Goal: Transaction & Acquisition: Purchase product/service

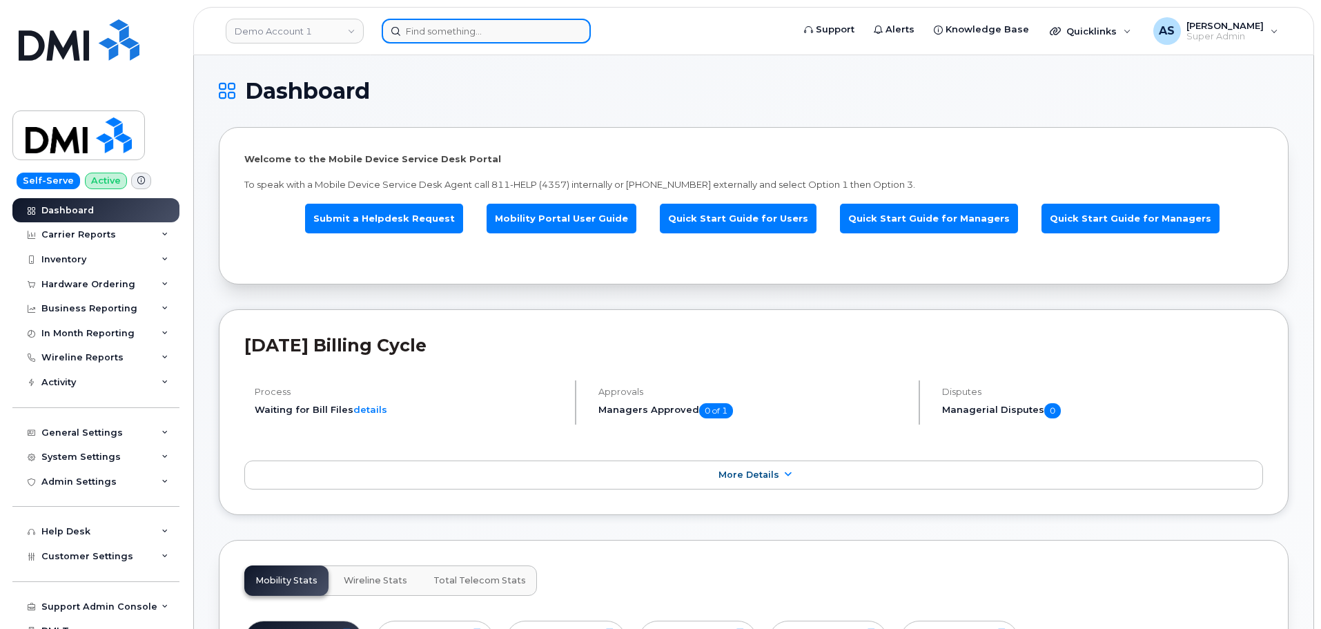
click at [436, 28] on input at bounding box center [486, 31] width 209 height 25
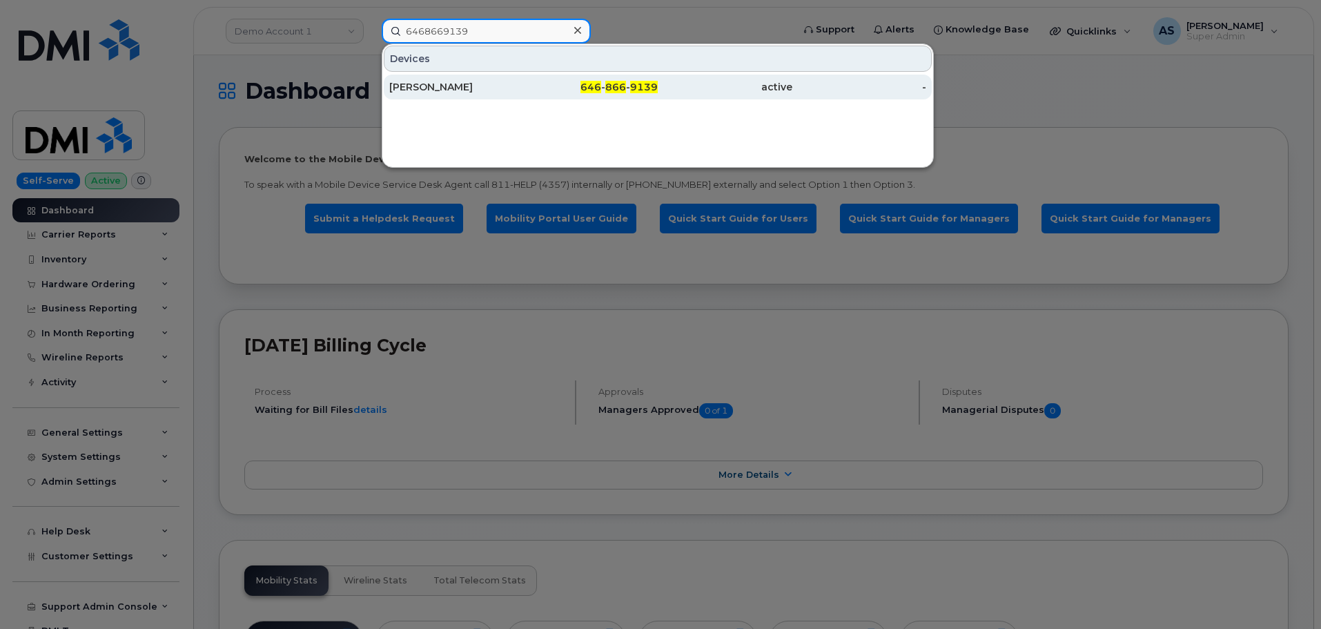
type input "6468669139"
click at [562, 92] on div "646 - 866 - 9139" at bounding box center [591, 87] width 135 height 14
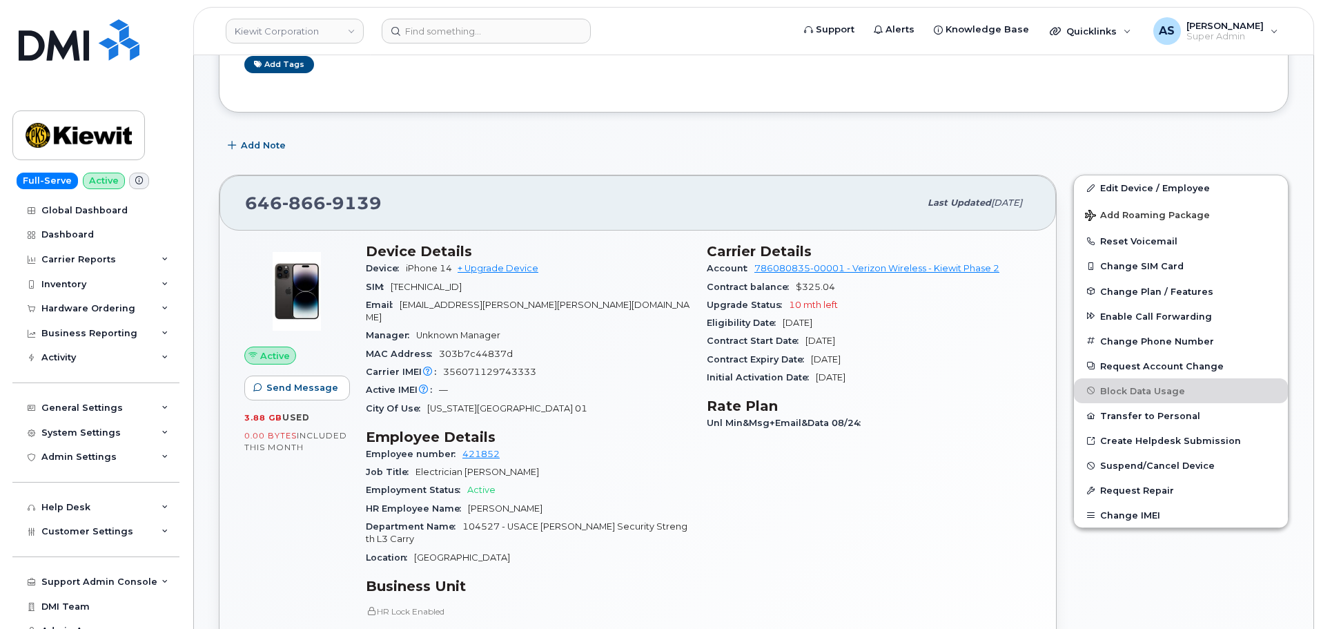
scroll to position [138, 0]
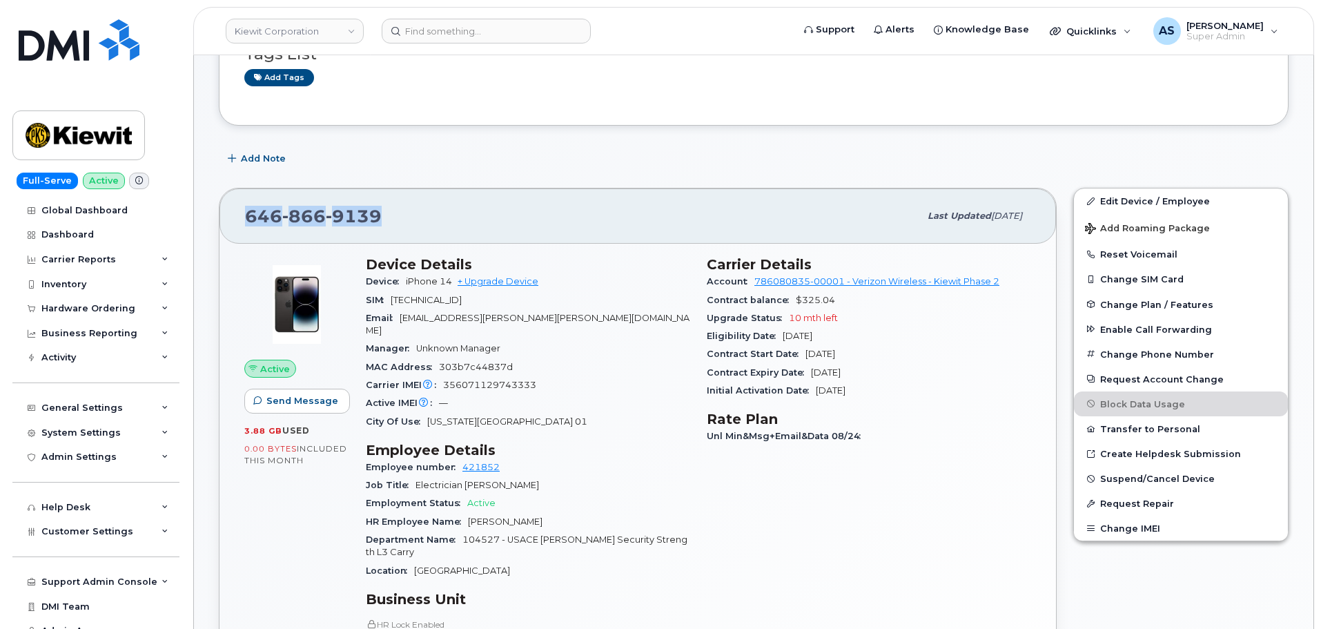
drag, startPoint x: 377, startPoint y: 217, endPoint x: 198, endPoint y: 204, distance: 179.2
copy span "[PHONE_NUMBER]"
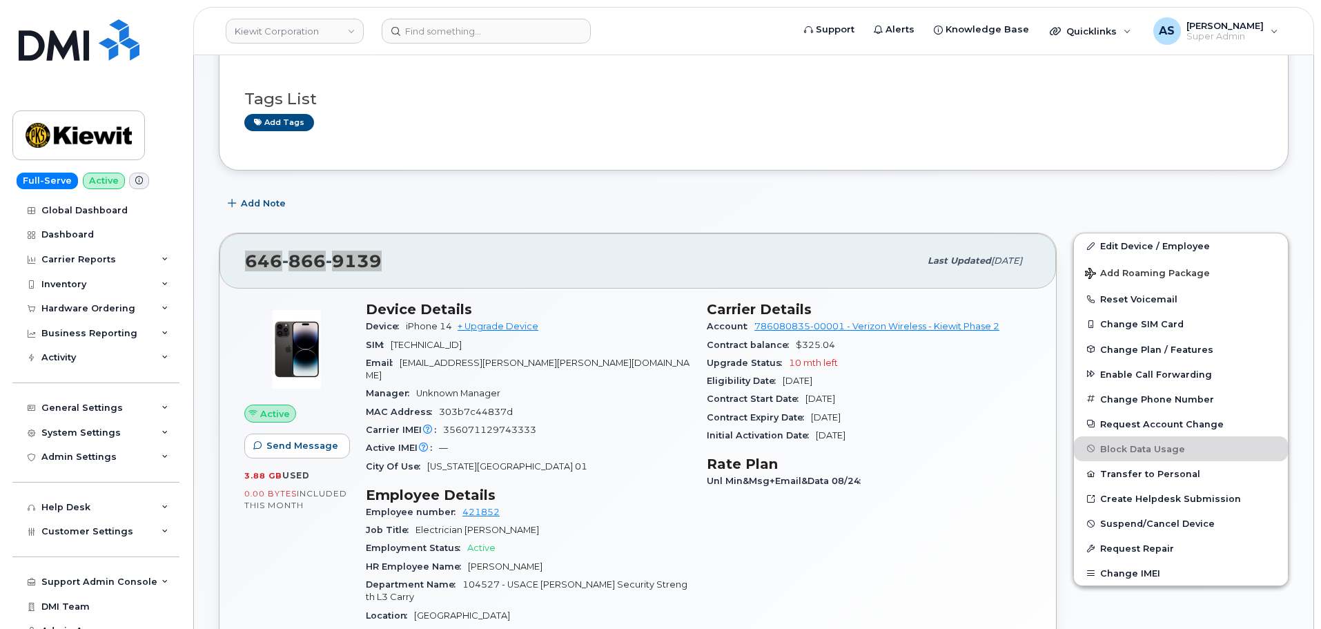
scroll to position [69, 0]
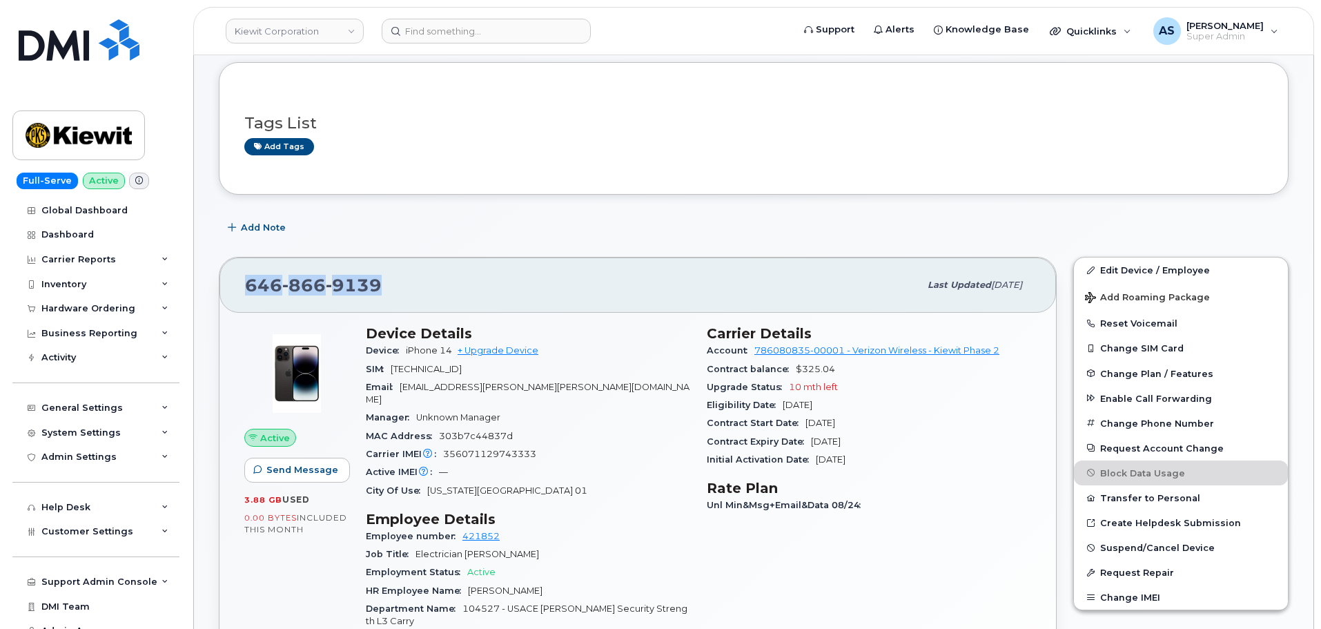
copy span "646 866 9139"
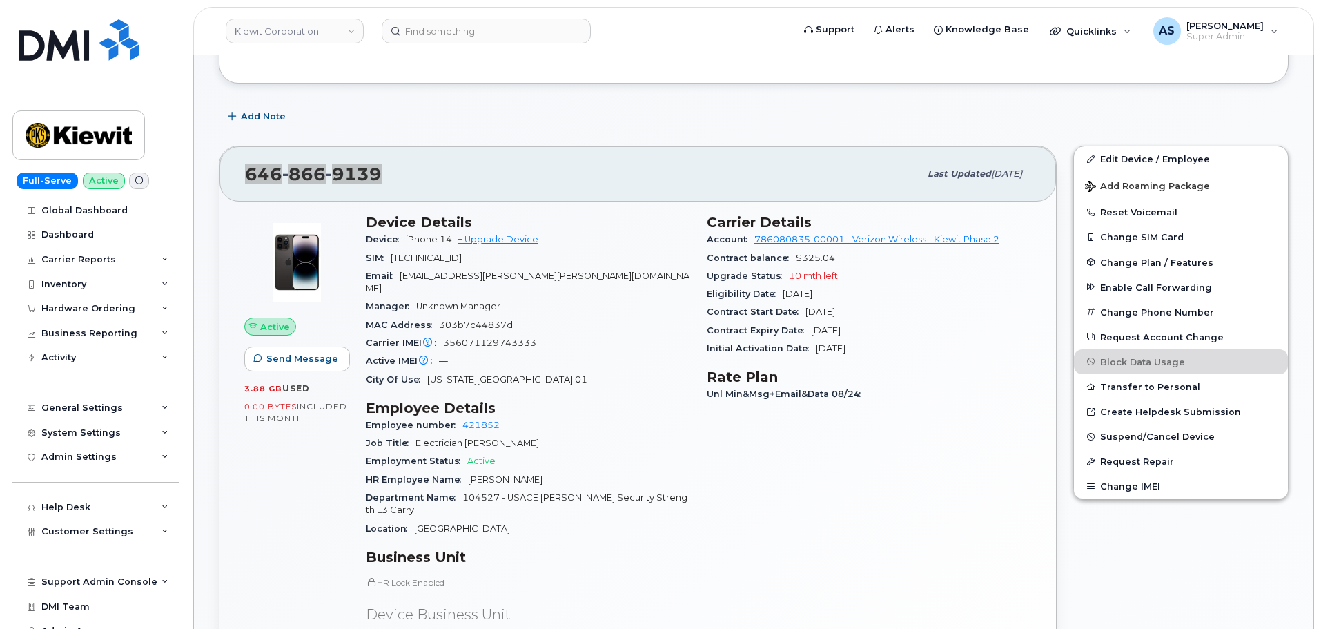
scroll to position [207, 0]
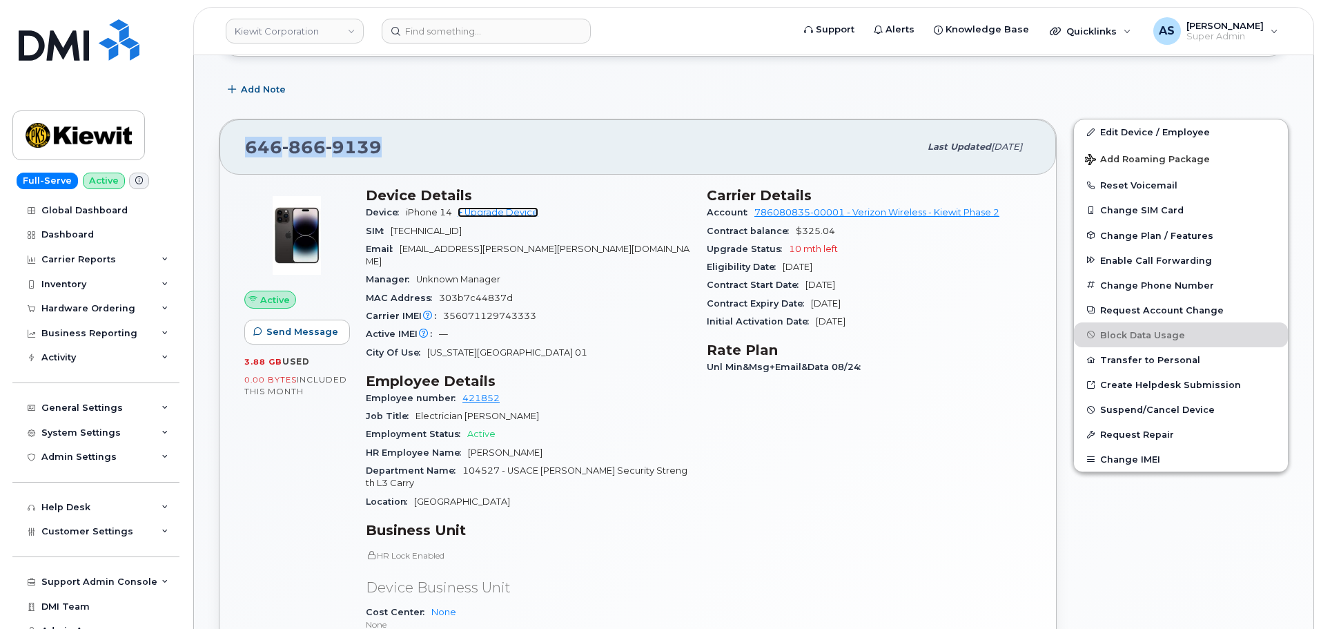
click at [501, 215] on link "+ Upgrade Device" at bounding box center [498, 212] width 81 height 10
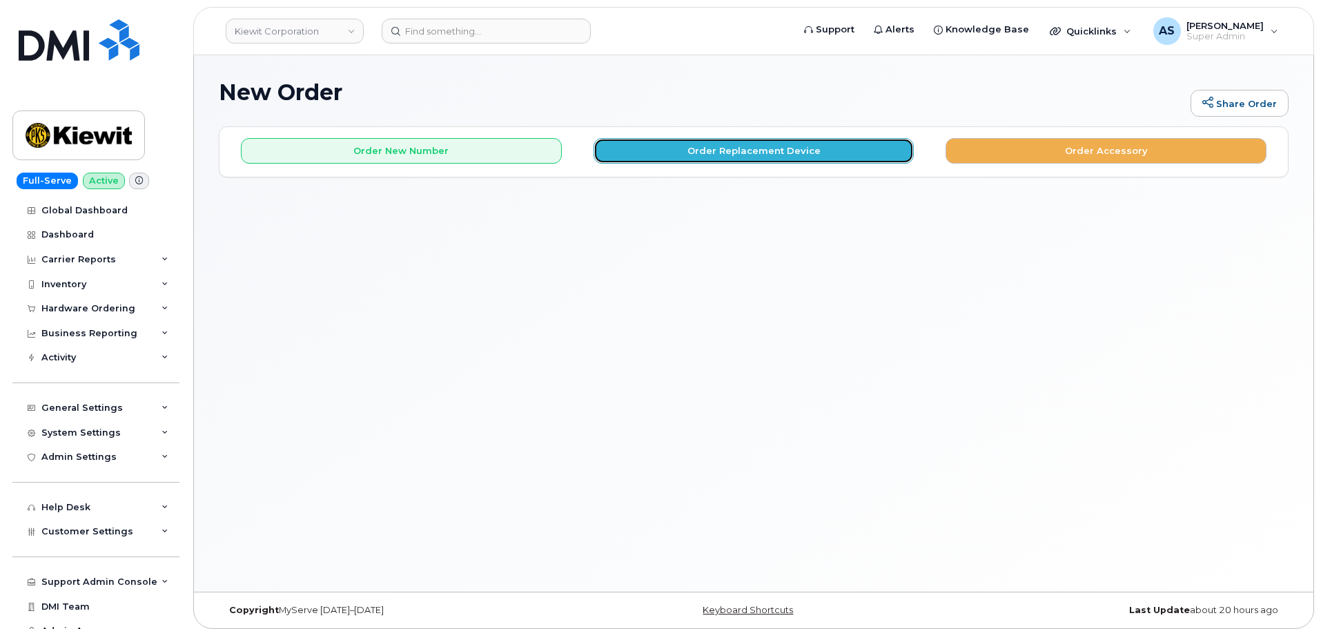
click at [689, 149] on button "Order Replacement Device" at bounding box center [754, 151] width 321 height 26
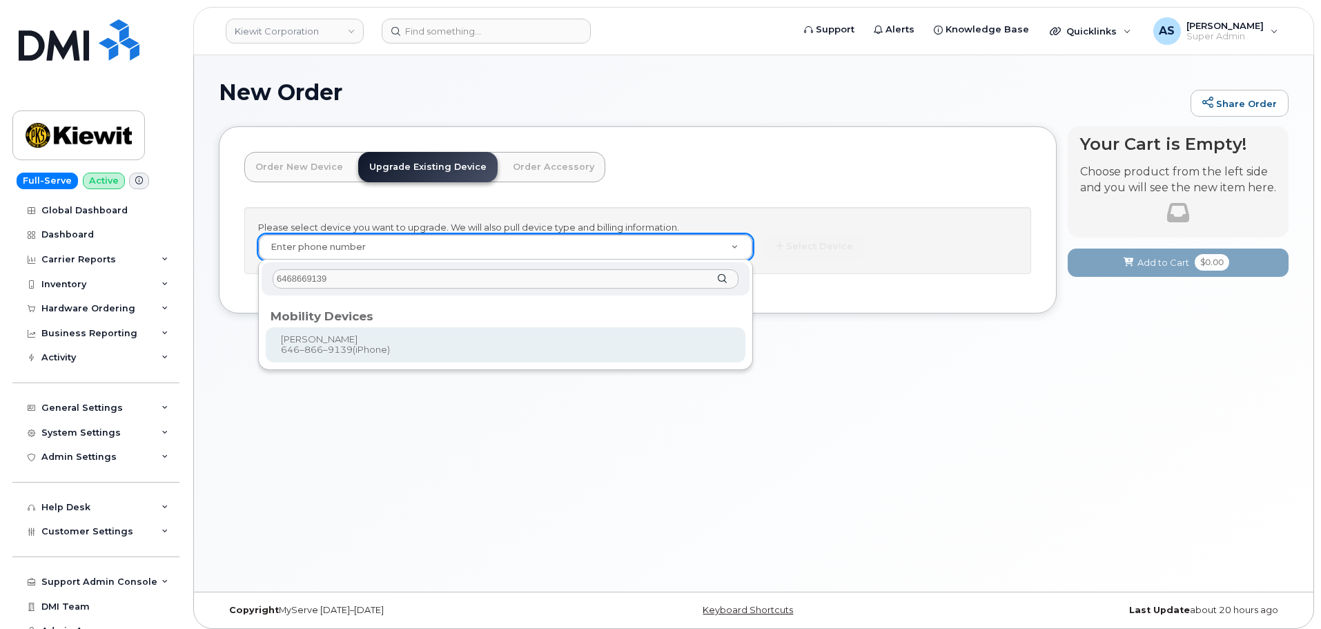
type input "6468669139"
type input "1170833"
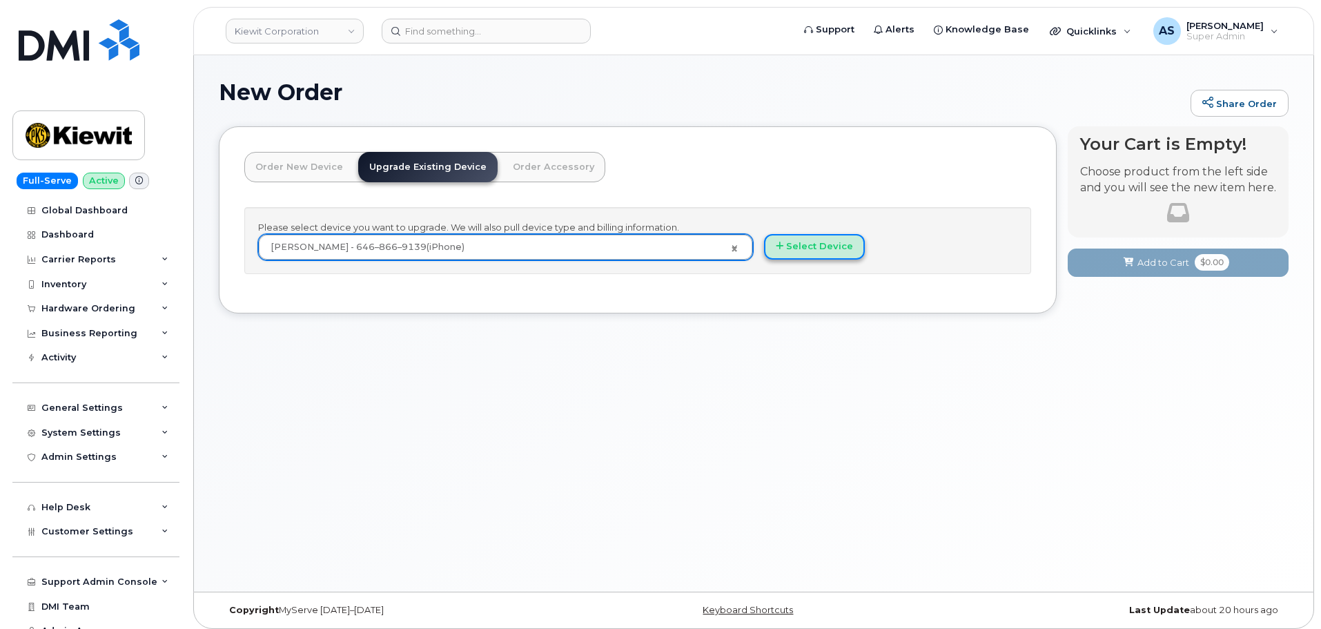
click at [786, 251] on button "Select Device" at bounding box center [814, 247] width 101 height 26
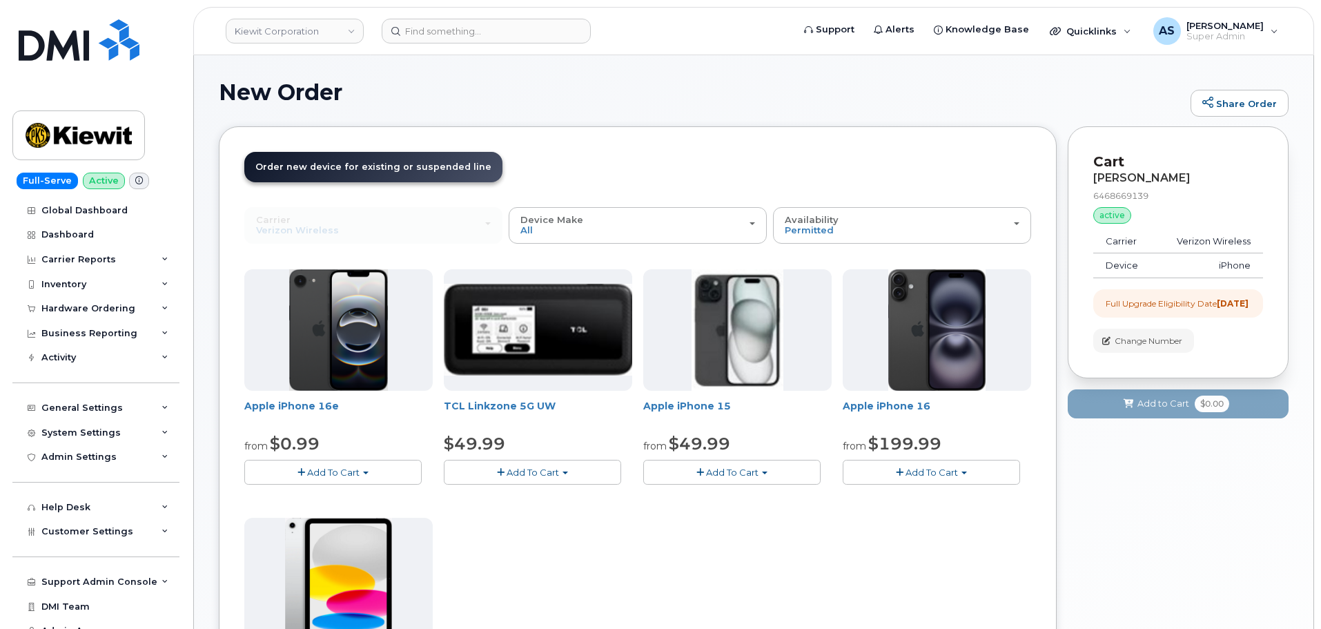
click at [366, 473] on span "button" at bounding box center [366, 472] width 6 height 3
click at [377, 496] on link "$0.99 - 2 Year Upgrade (128GB)" at bounding box center [334, 497] width 173 height 17
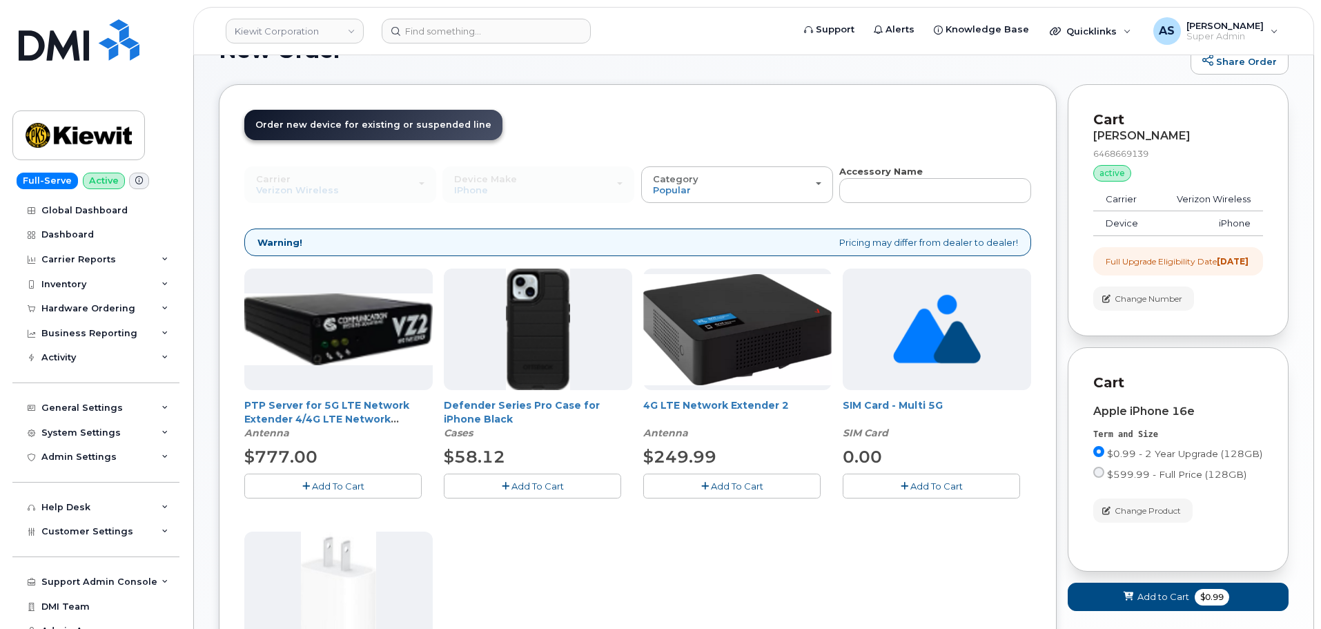
scroll to position [138, 0]
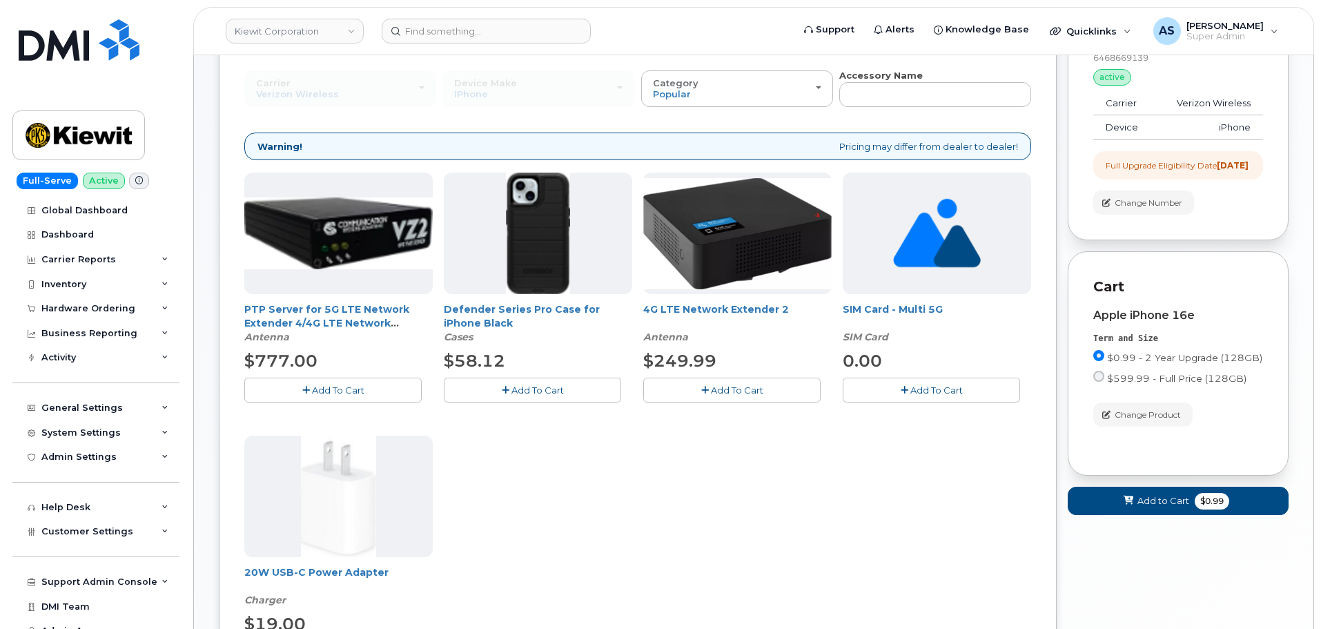
click at [547, 388] on span "Add To Cart" at bounding box center [537, 389] width 52 height 11
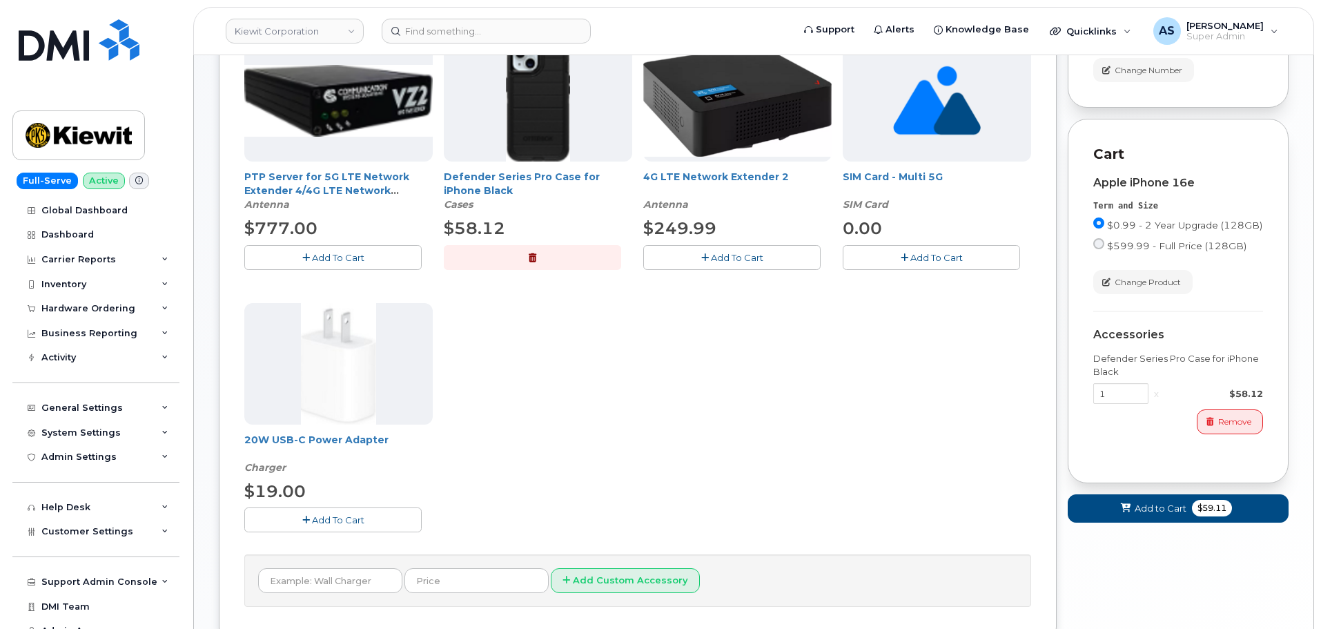
scroll to position [276, 0]
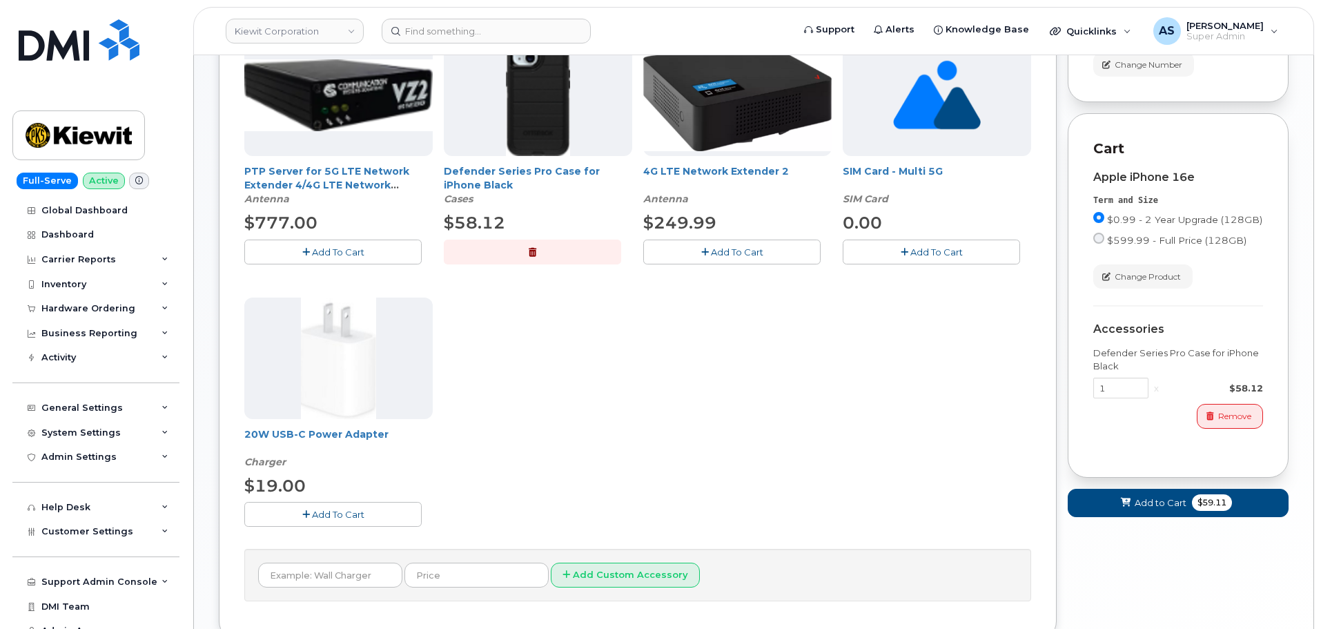
click at [341, 514] on span "Add To Cart" at bounding box center [338, 514] width 52 height 11
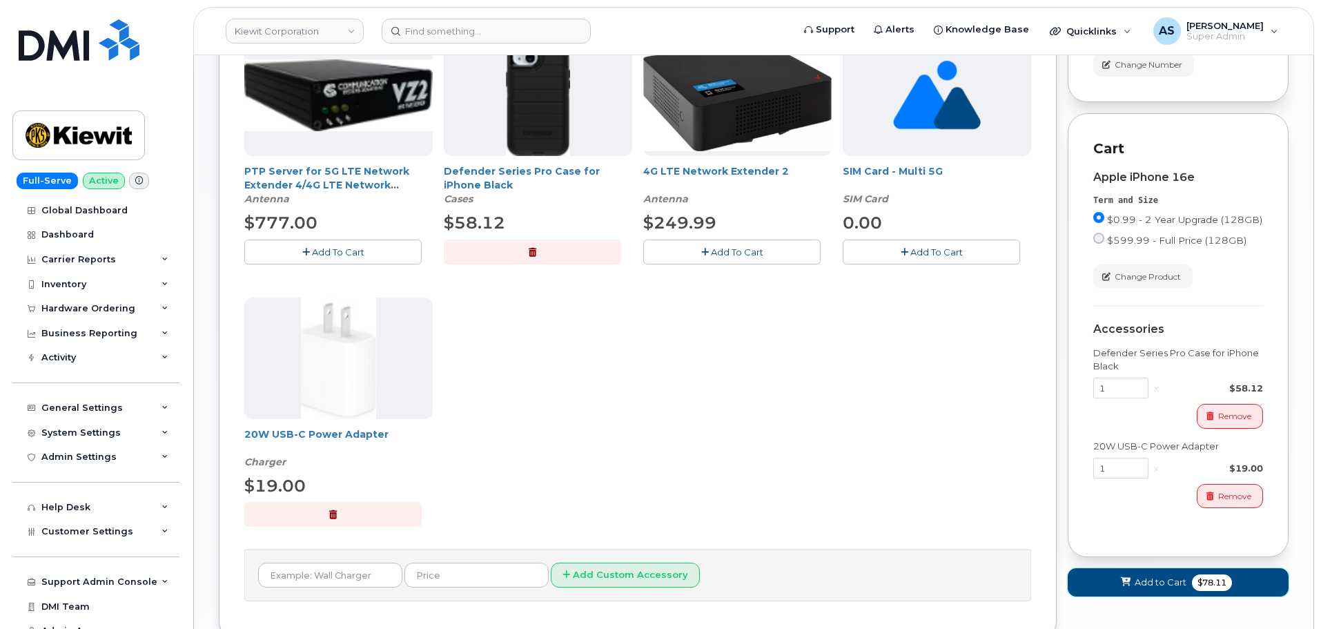
click at [1149, 589] on span "Add to Cart" at bounding box center [1161, 582] width 52 height 13
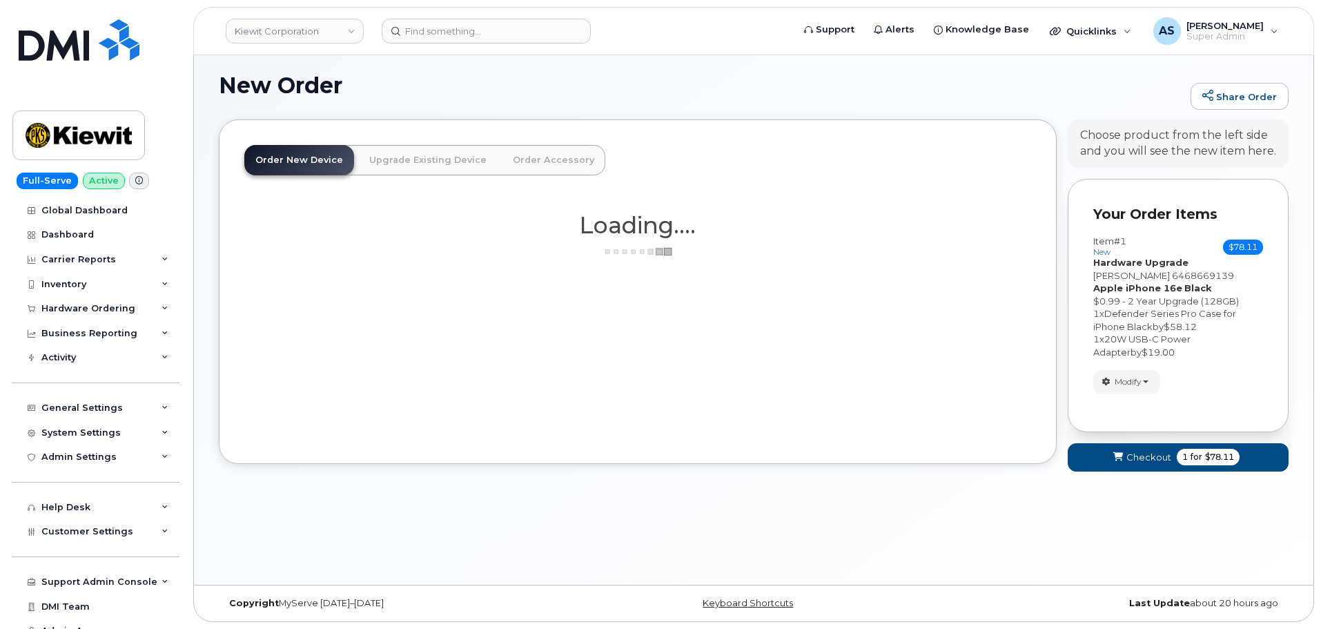
scroll to position [7, 0]
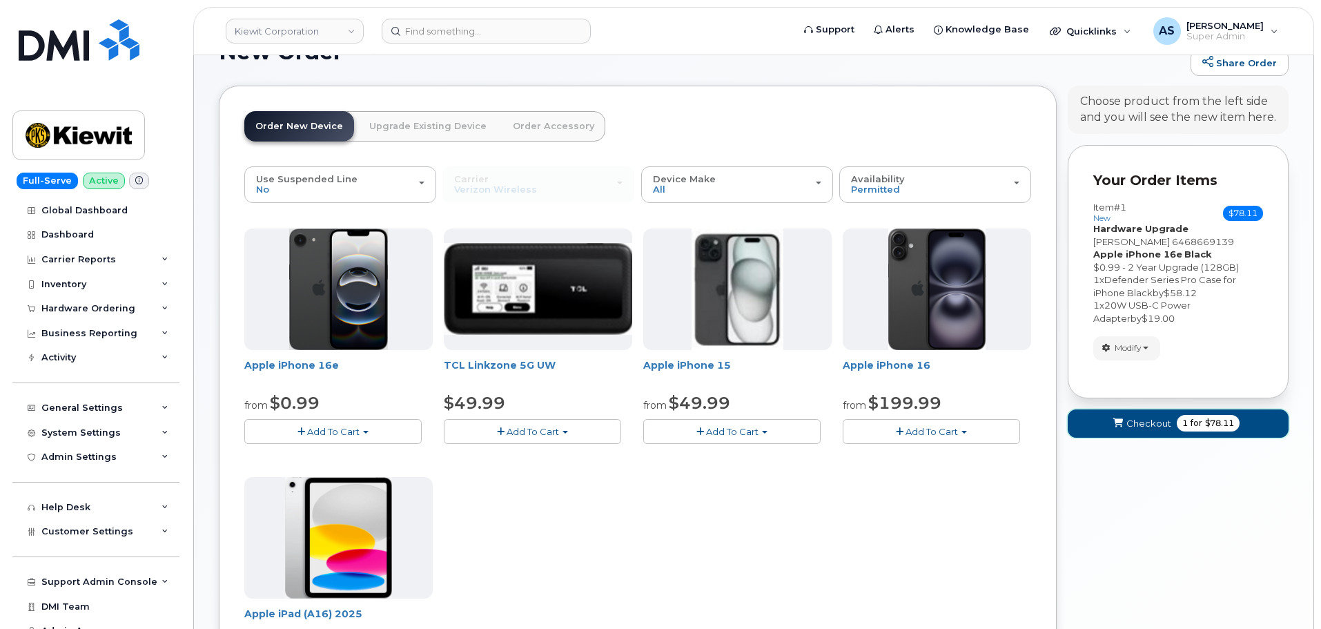
click at [1159, 420] on span "Checkout" at bounding box center [1148, 423] width 45 height 13
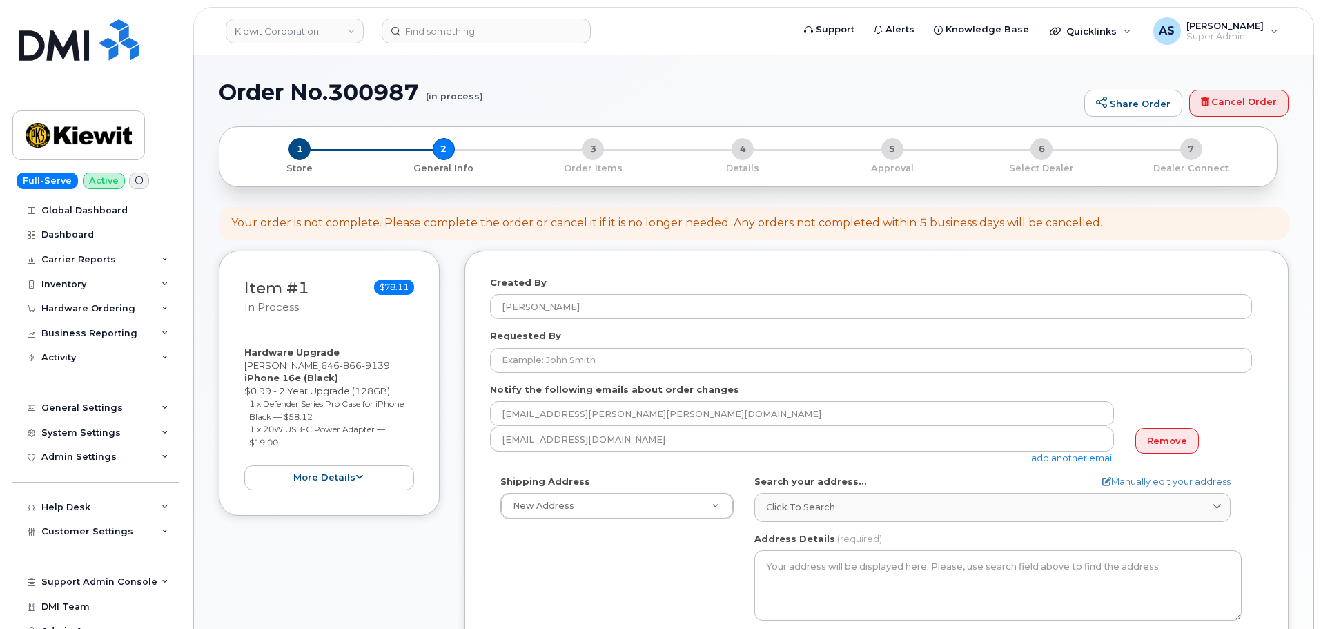
select select
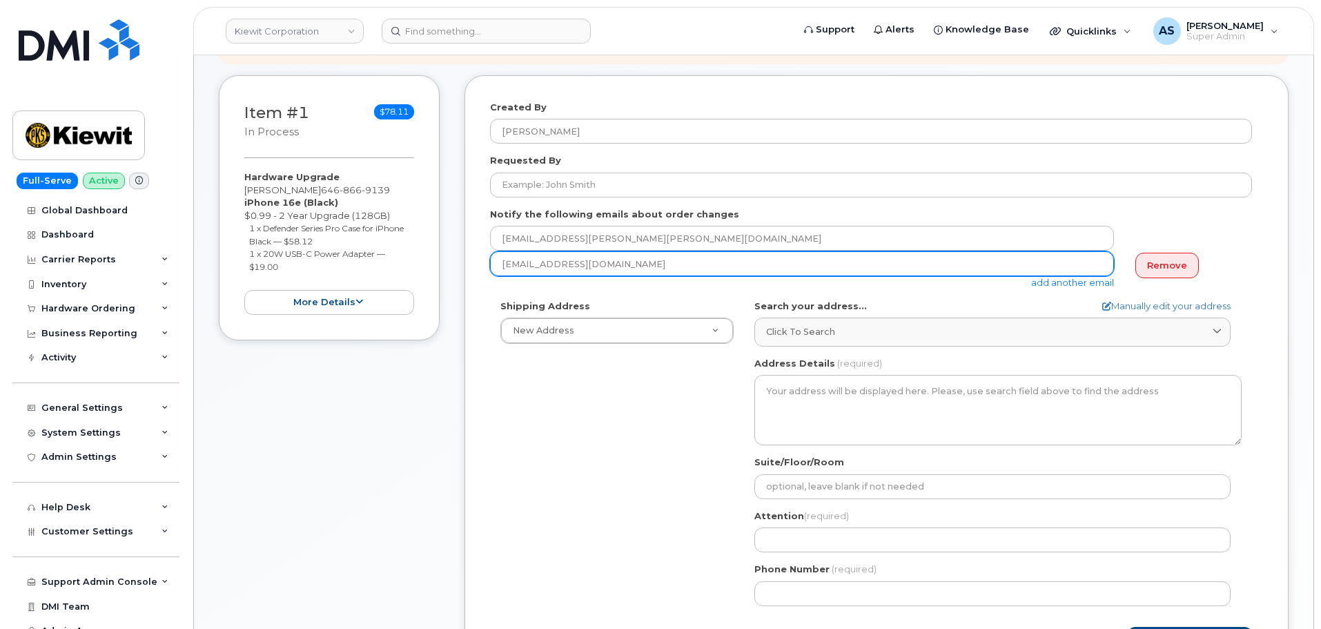
scroll to position [207, 0]
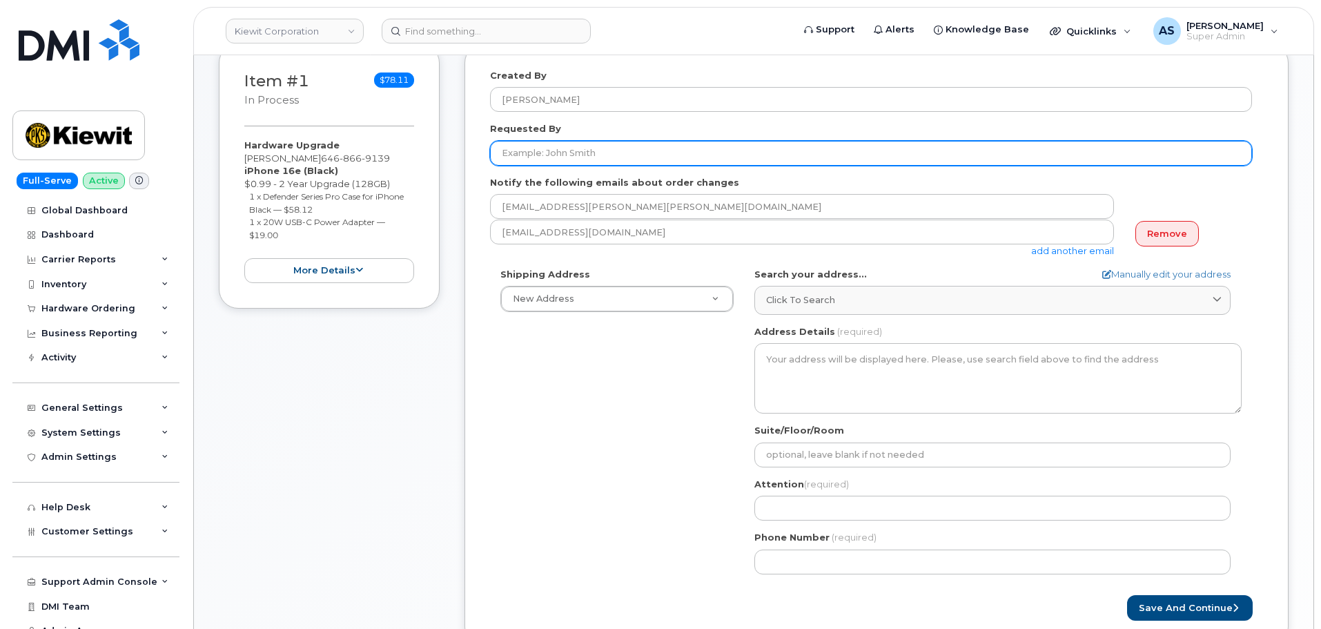
click at [538, 153] on input "Requested By" at bounding box center [871, 153] width 762 height 25
paste input "Gabriel Tasker"
type input "Gabriel Tasker"
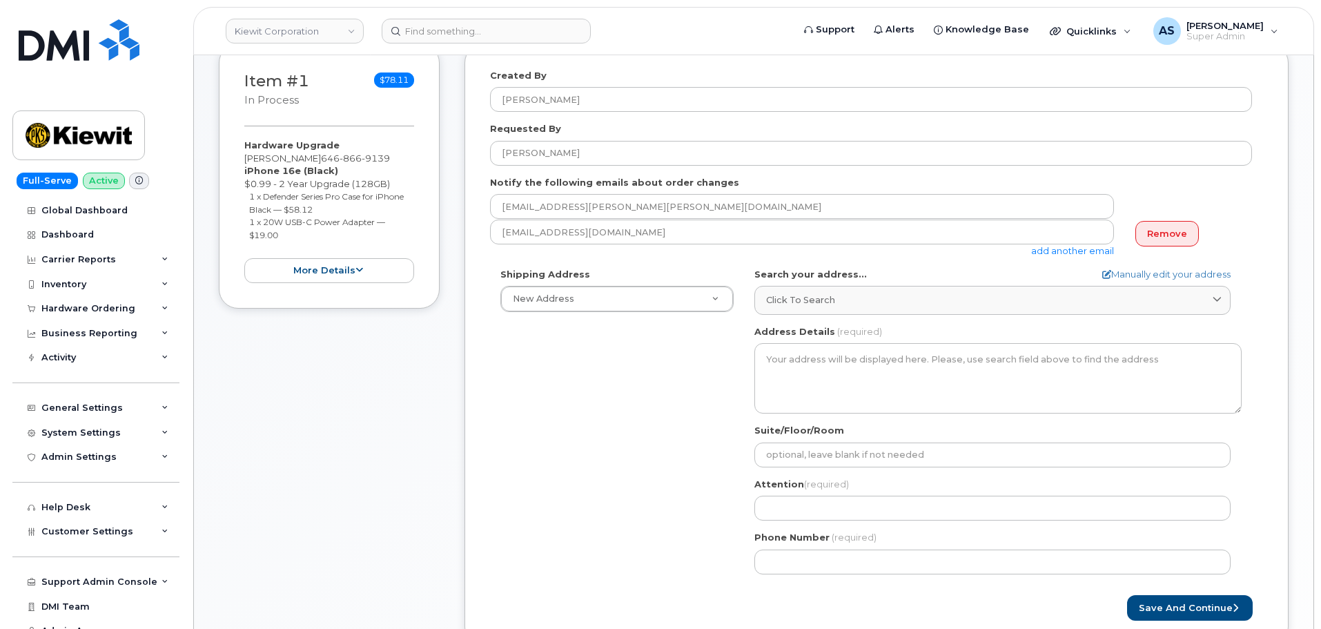
click at [503, 427] on div "Shipping Address New Address New Address 2306 Foreman Rd 118 Caddo Dr 2306 fore…" at bounding box center [871, 426] width 762 height 317
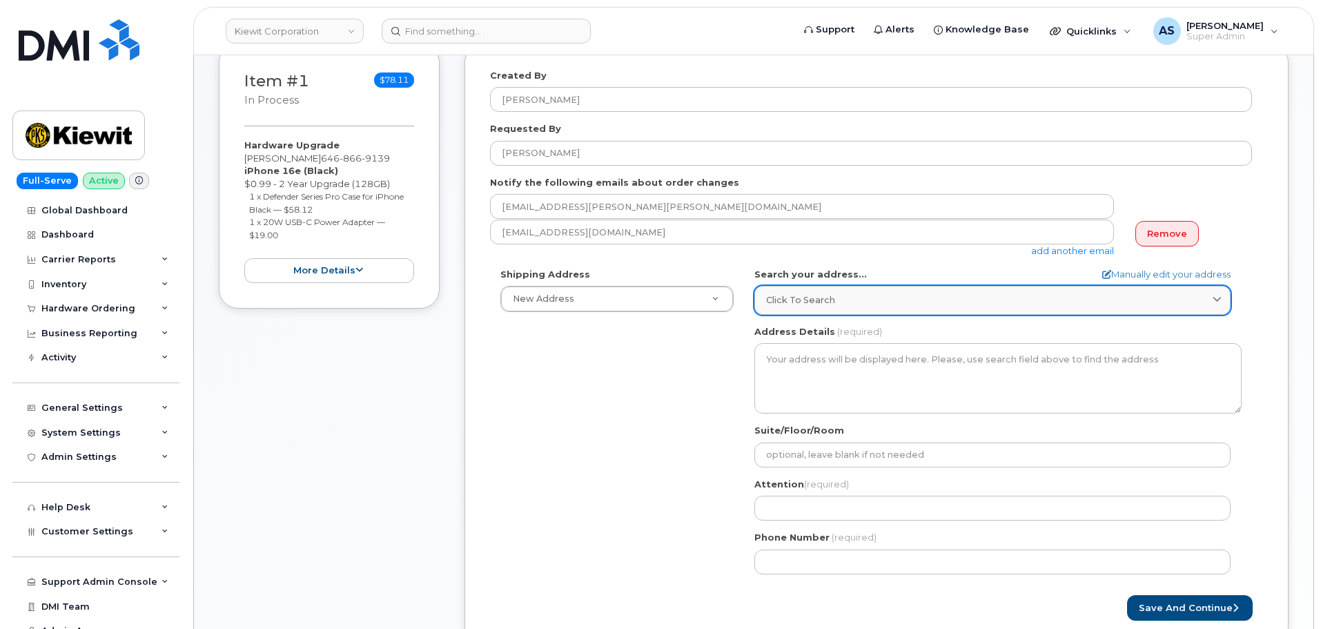
click at [961, 311] on link "Click to search" at bounding box center [992, 300] width 476 height 28
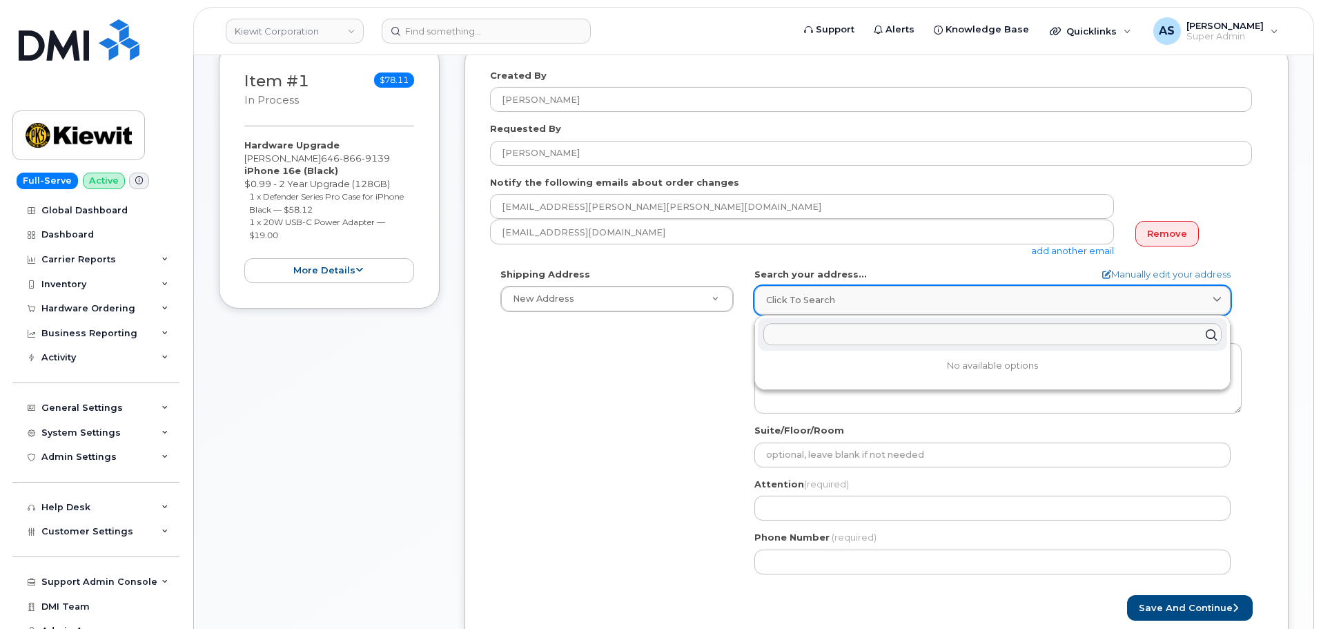
click at [937, 306] on div "Click to search" at bounding box center [992, 299] width 453 height 13
click at [591, 408] on div "Shipping Address New Address New Address 2306 Foreman Rd 118 Caddo Dr 2306 fore…" at bounding box center [871, 426] width 762 height 317
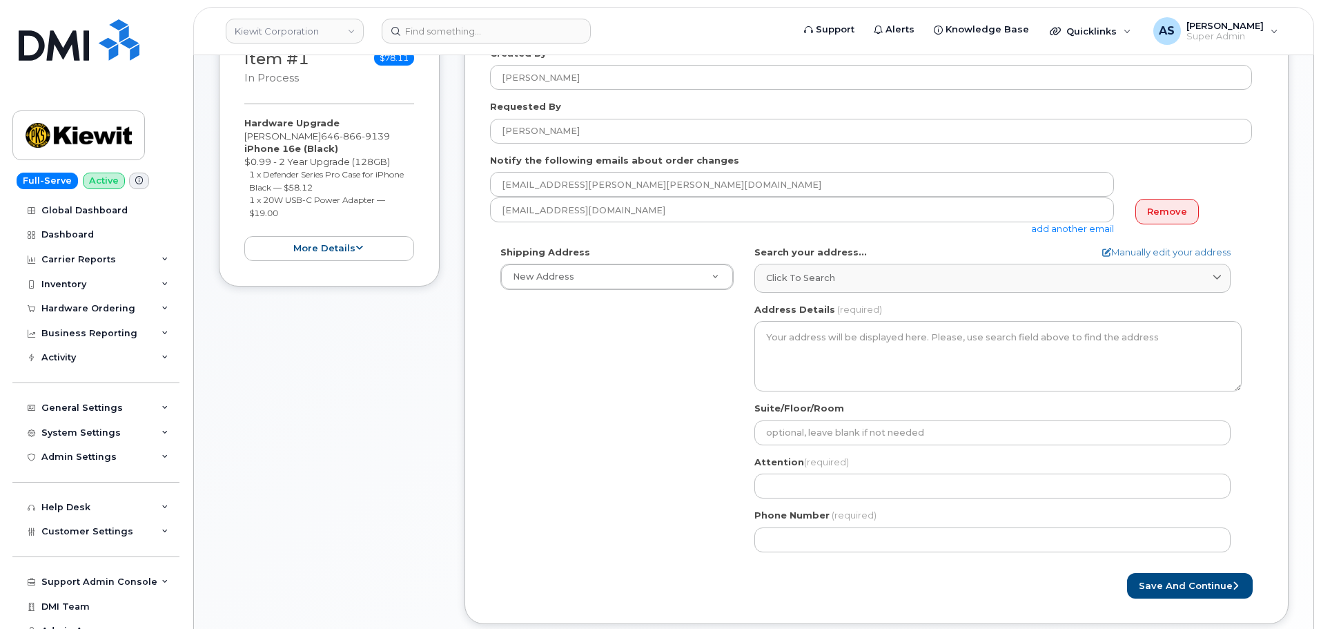
scroll to position [276, 0]
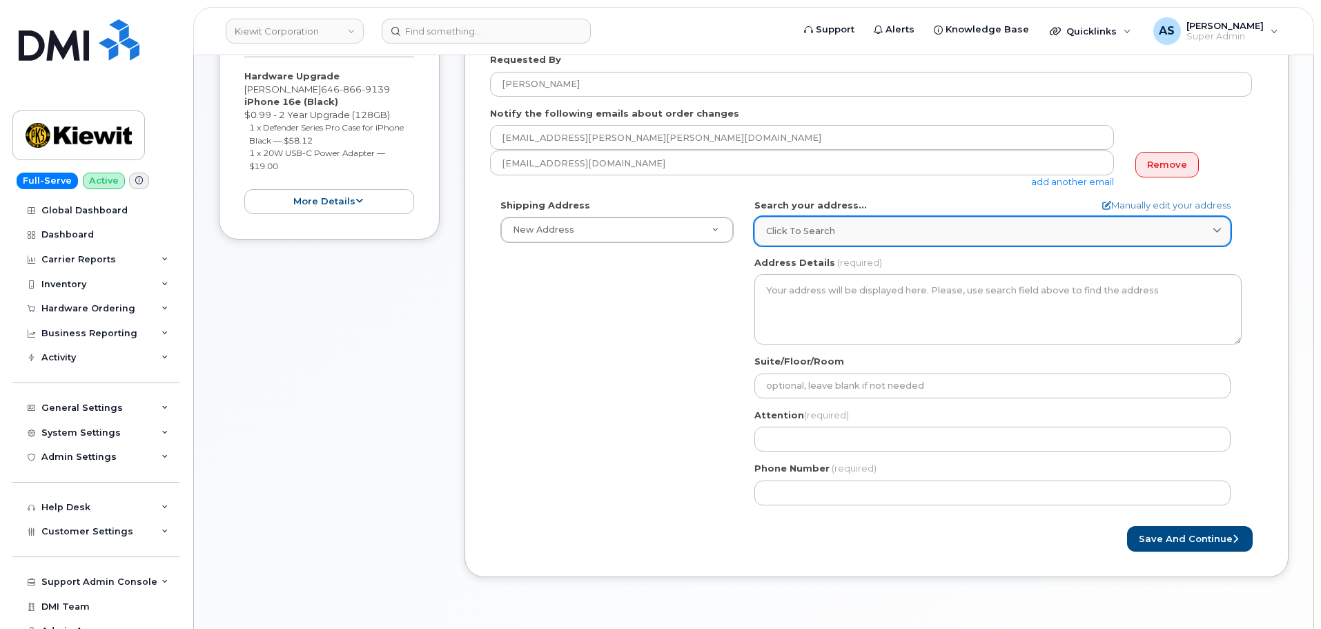
click at [810, 224] on span "Click to search" at bounding box center [800, 230] width 69 height 13
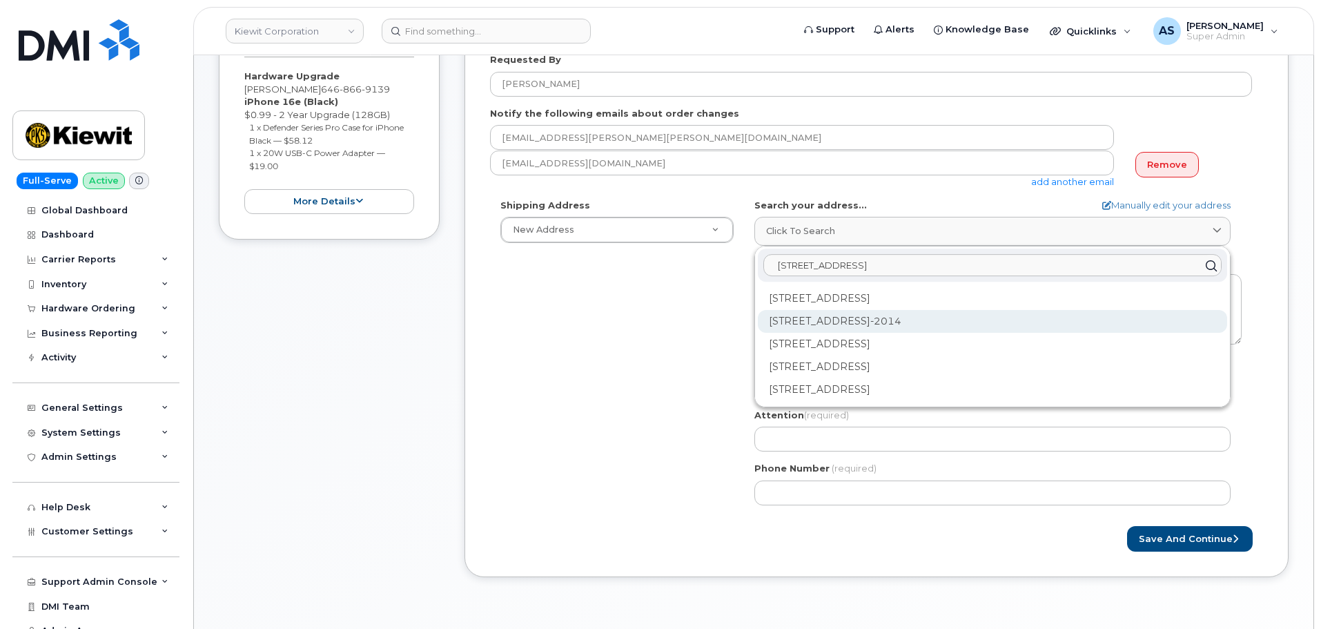
type input "3101 20th ave"
click at [913, 322] on div "3101 20th Ave Astoria NY 11105-2014" at bounding box center [992, 321] width 469 height 23
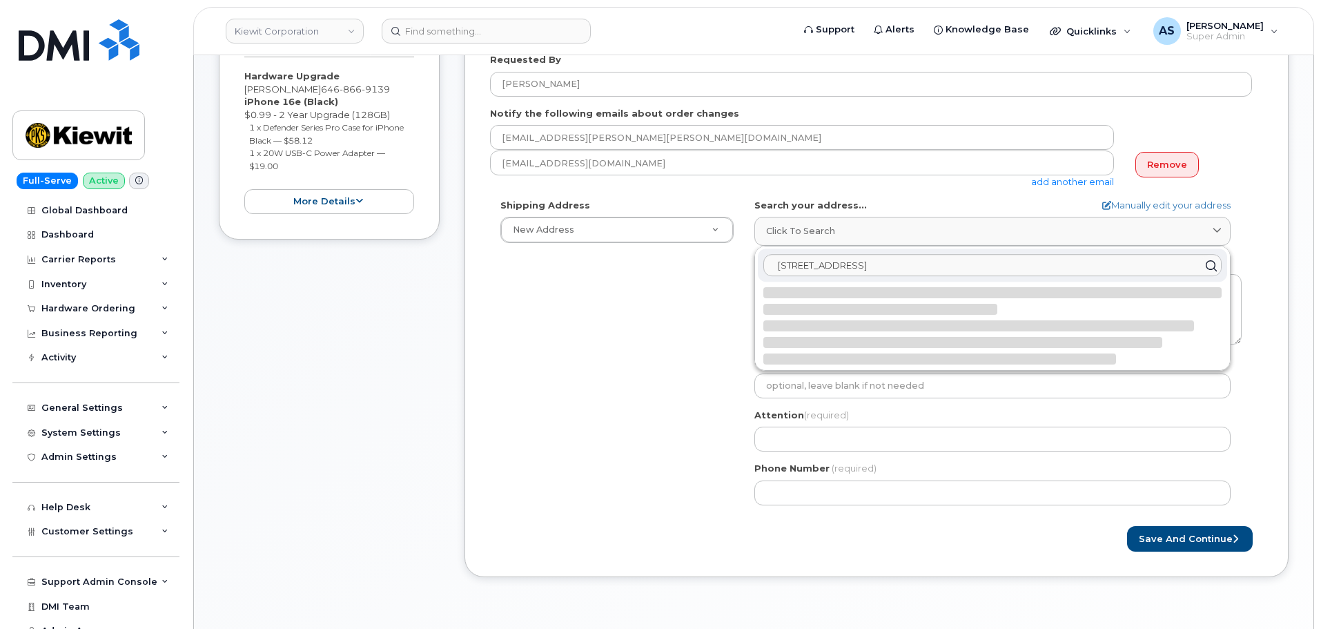
select select
type textarea "3101 20th Ave ASTORIA NY 11105-2014 UNITED STATES"
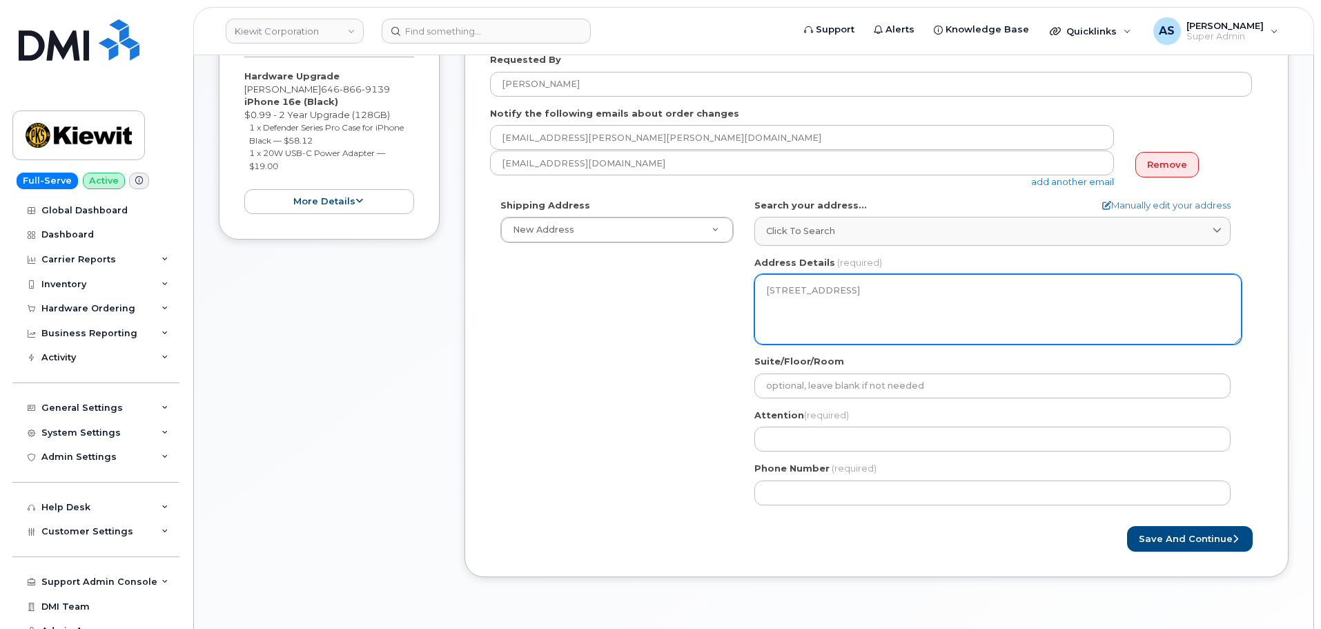
drag, startPoint x: 843, startPoint y: 313, endPoint x: 754, endPoint y: 280, distance: 94.8
click at [754, 280] on textarea "3101 20th Ave ASTORIA NY 11105-2014 UNITED STATES" at bounding box center [997, 309] width 487 height 70
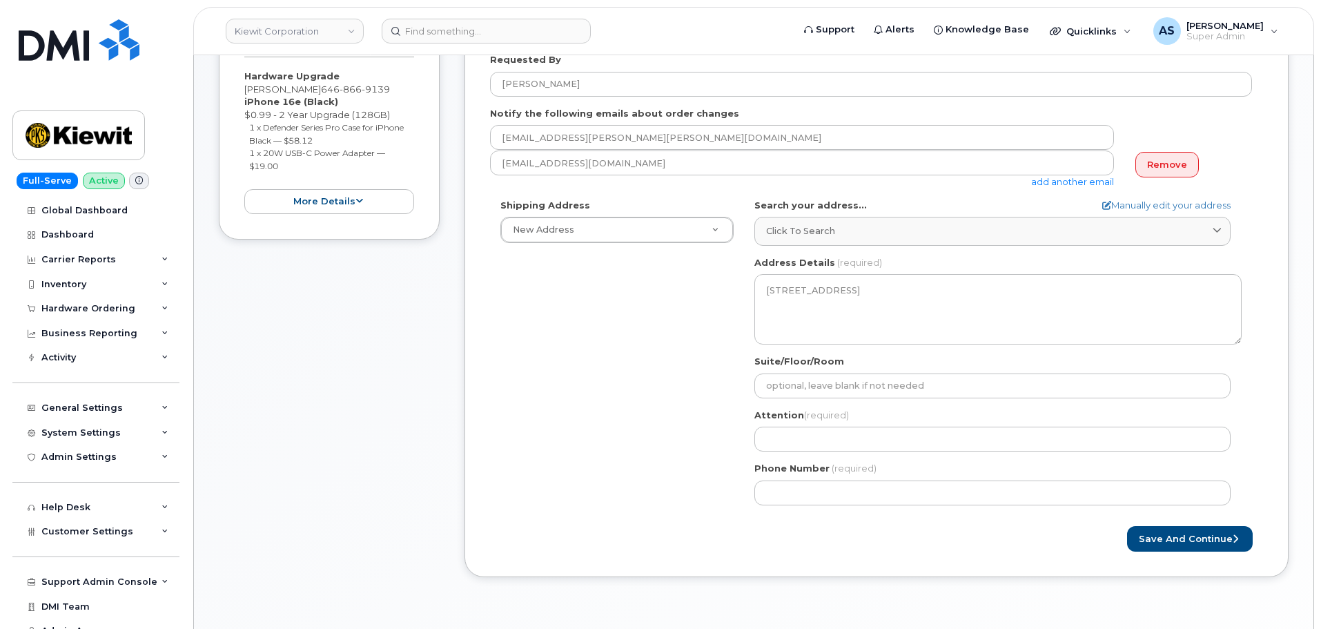
click at [654, 366] on div "Shipping Address New Address New Address 2306 Foreman Rd 118 Caddo Dr 2306 fore…" at bounding box center [871, 357] width 762 height 317
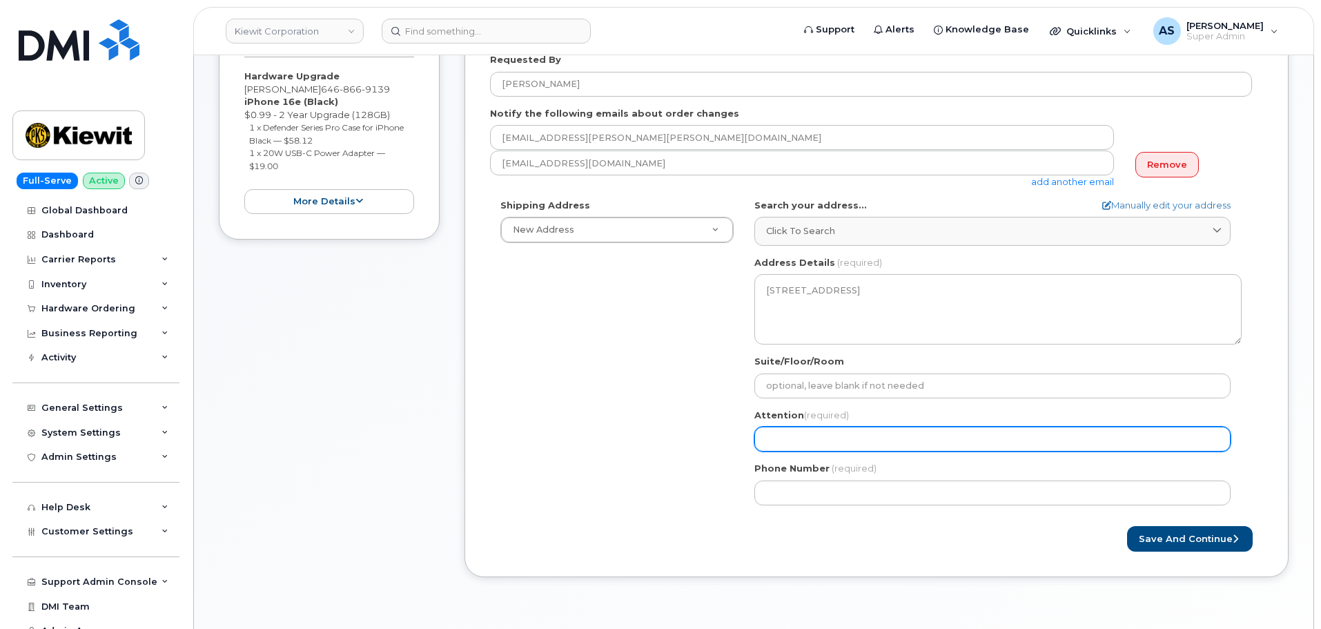
click at [824, 435] on input "Attention (required)" at bounding box center [992, 439] width 476 height 25
select select
type input "K"
select select
type input "Ki"
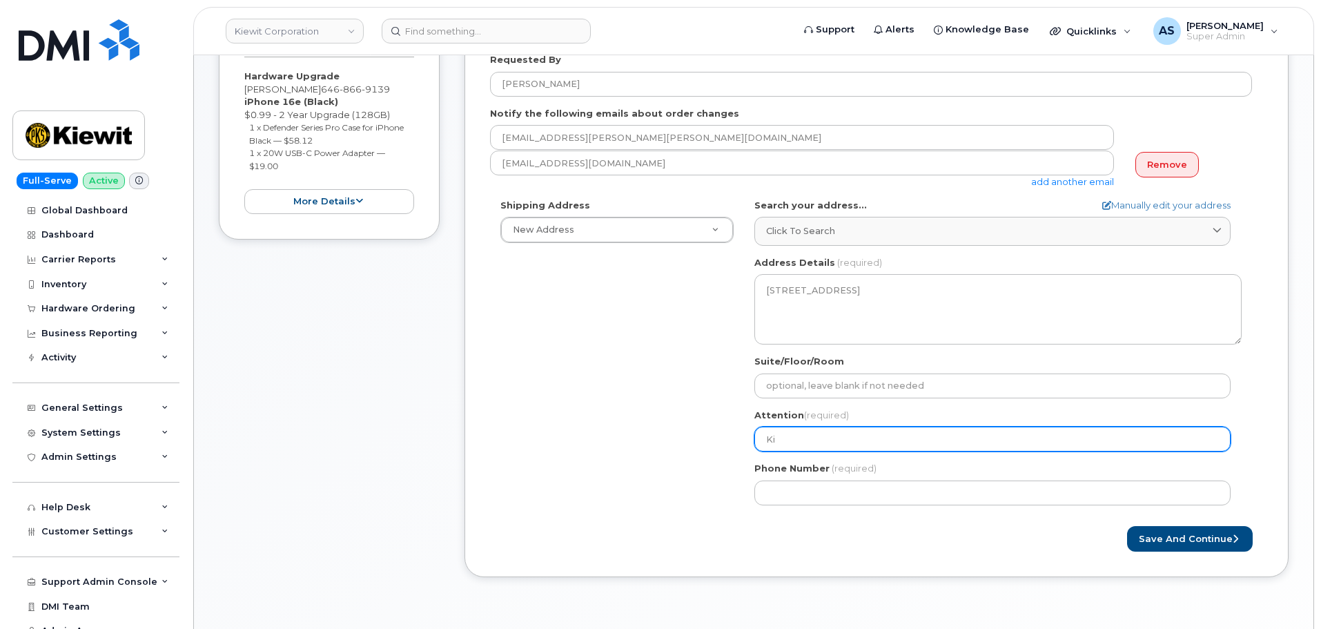
select select
type input "Kie"
select select
type input "Kiew"
select select
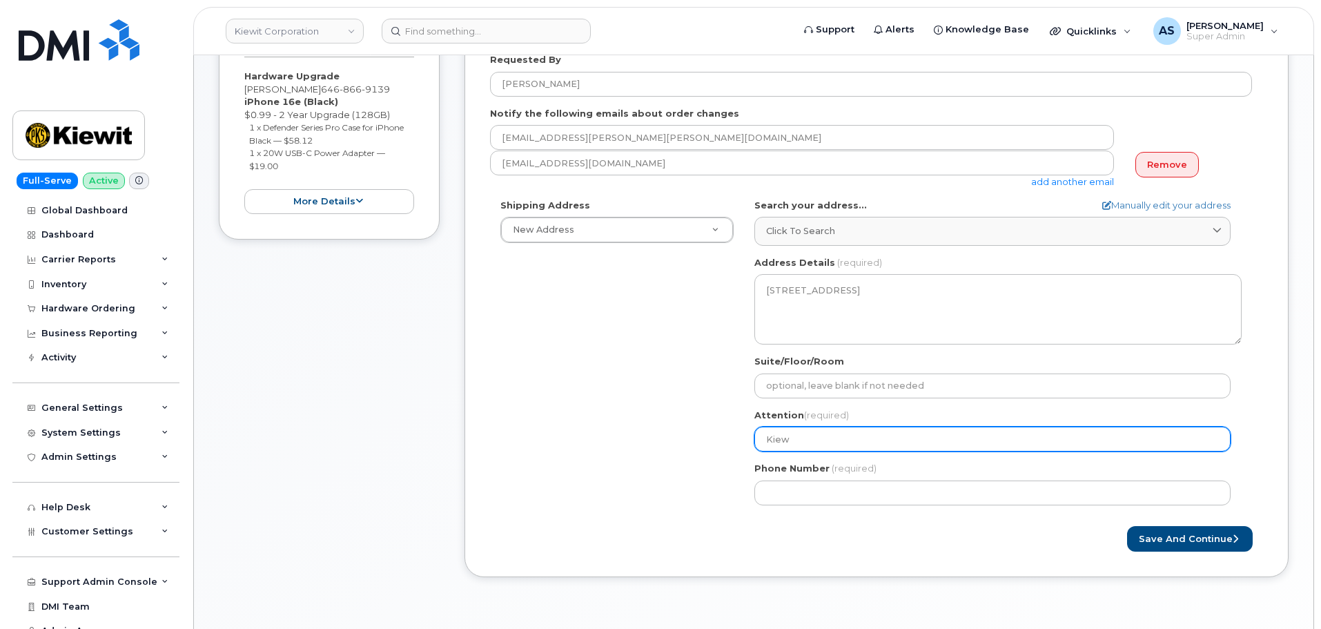
type input "Kiewi"
select select
type input "Kiewit"
select select
type input "Kiewit I"
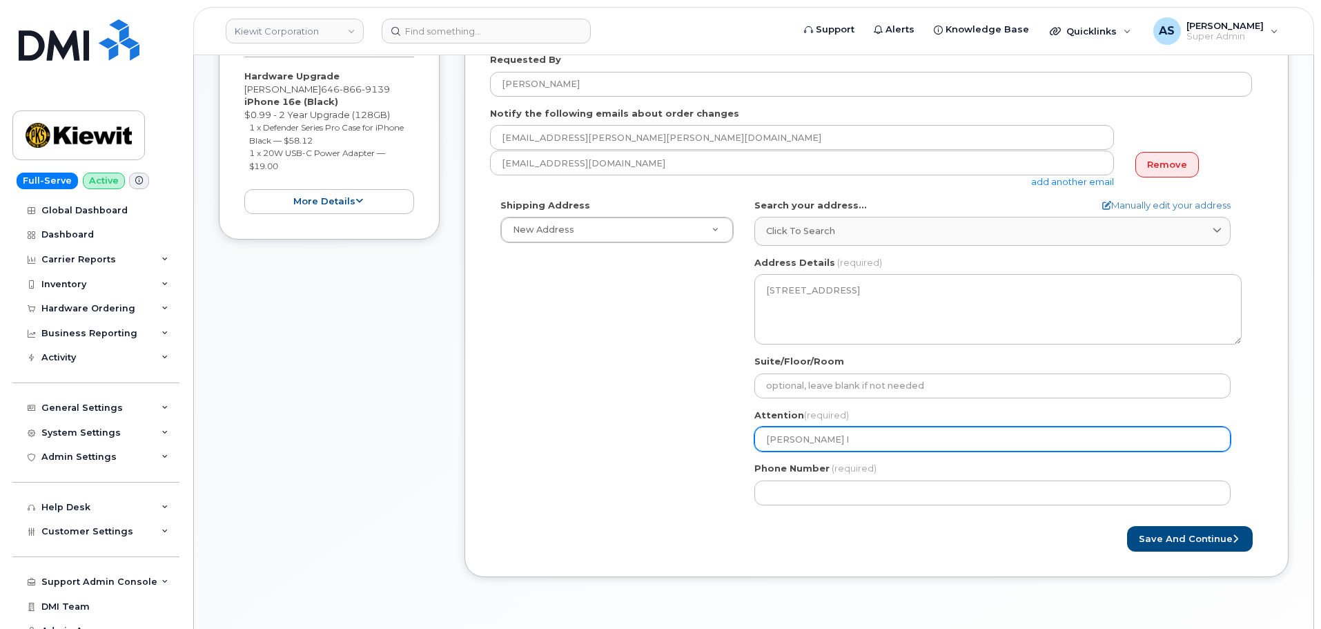
select select
type input "Kiewit In"
select select
type input "Kiewit Inf"
select select
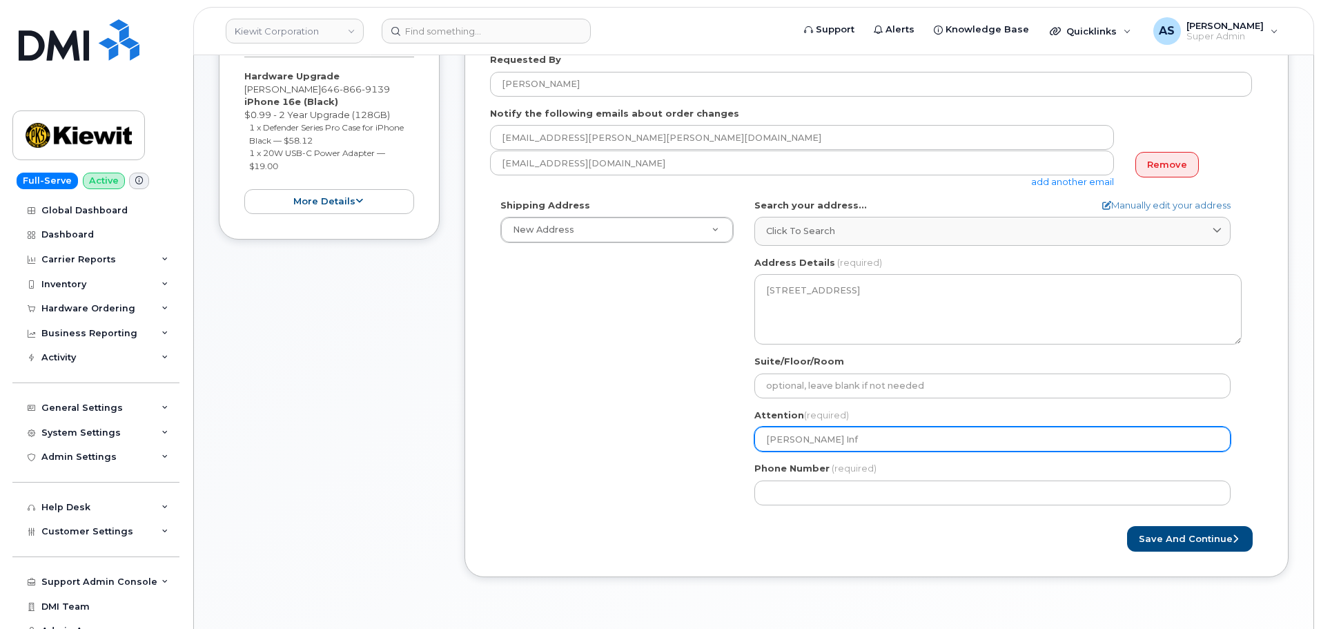
type input "Kiewit Infr"
select select
type input "Kiewit Infra"
select select
type input "Kiewit Infras"
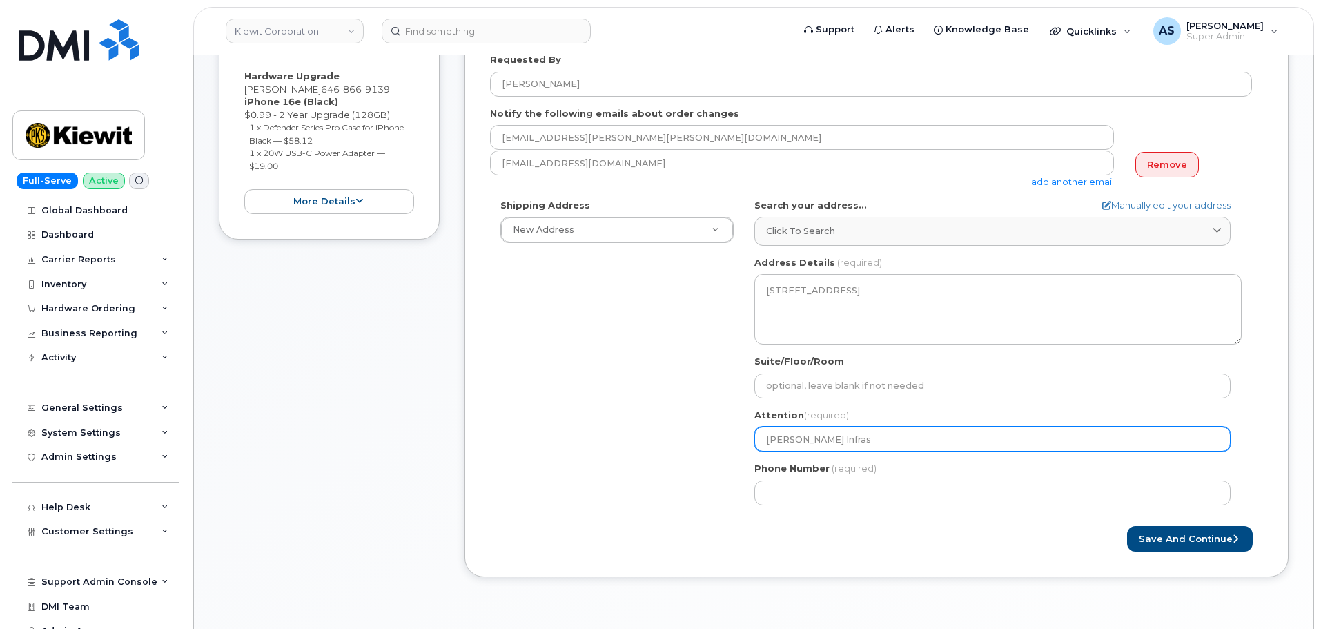
select select
type input "Kiewit Infrast"
select select
type input "Kiewit Infrastr"
select select
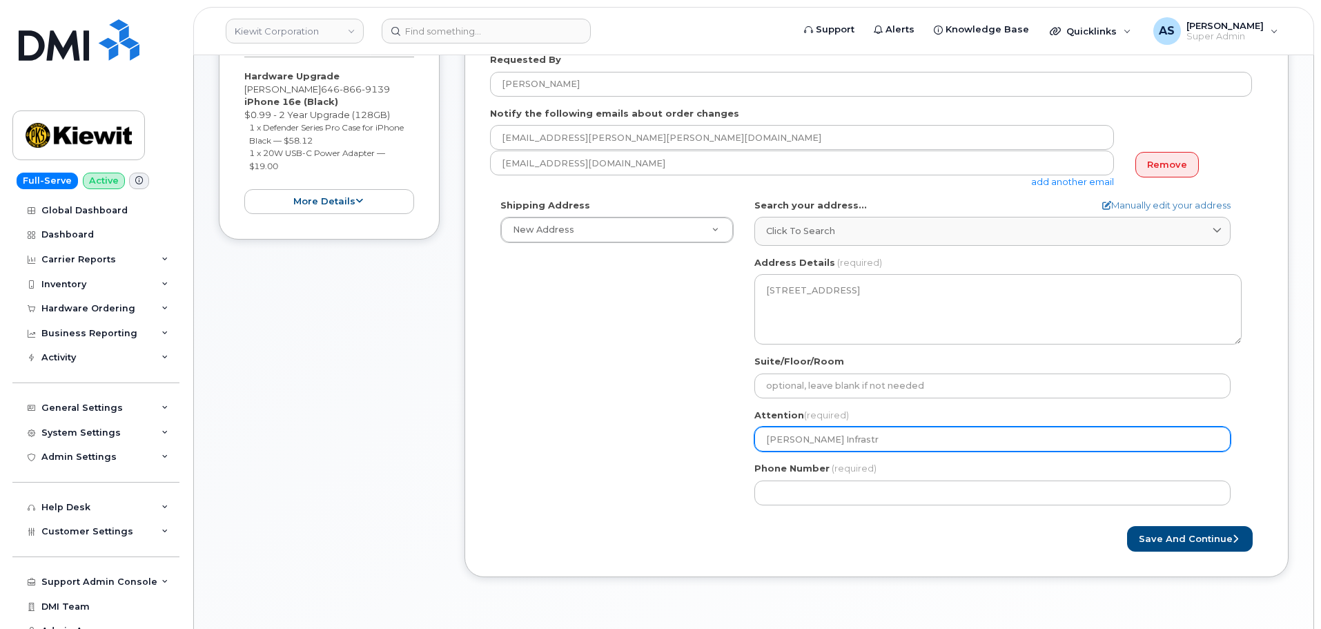
type input "Kiewit Infrastru"
select select
type input "Kiewit Infrastruc"
select select
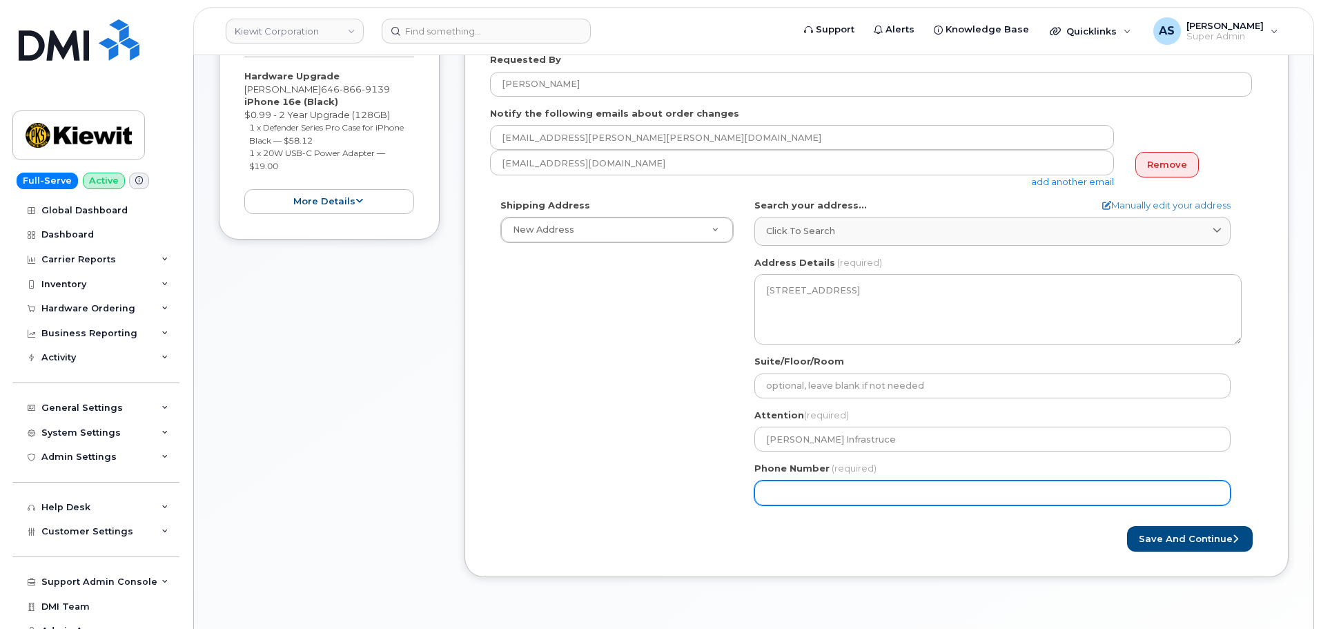
drag, startPoint x: 830, startPoint y: 442, endPoint x: 600, endPoint y: 409, distance: 232.2
click at [511, 387] on div "Shipping Address New Address New Address 2306 Foreman Rd 118 Caddo Dr 2306 fore…" at bounding box center [871, 357] width 762 height 317
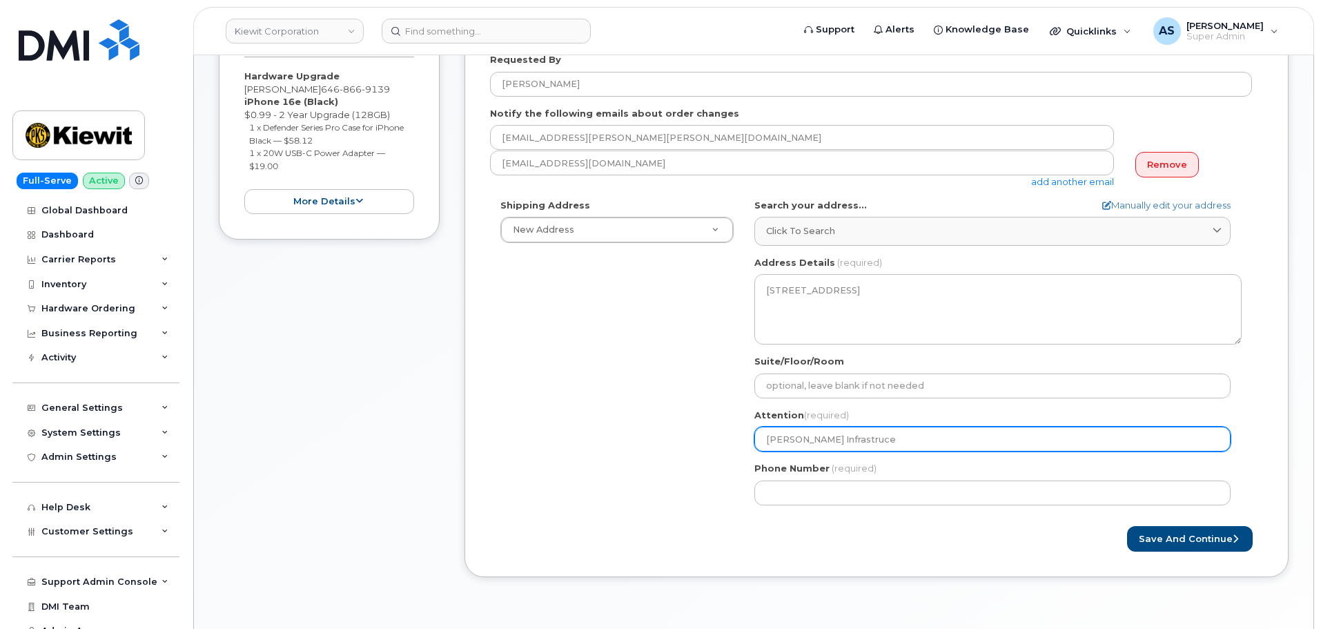
drag, startPoint x: 803, startPoint y: 438, endPoint x: 560, endPoint y: 440, distance: 242.9
click at [560, 440] on div "Shipping Address New Address New Address 2306 Foreman Rd 118 Caddo Dr 2306 fore…" at bounding box center [871, 357] width 762 height 317
click at [826, 438] on input "Kiewit Infrastruce" at bounding box center [992, 439] width 476 height 25
click at [868, 442] on input "Kiewit Infrastruce" at bounding box center [992, 439] width 476 height 25
type input "Kiewit Infrastruce"
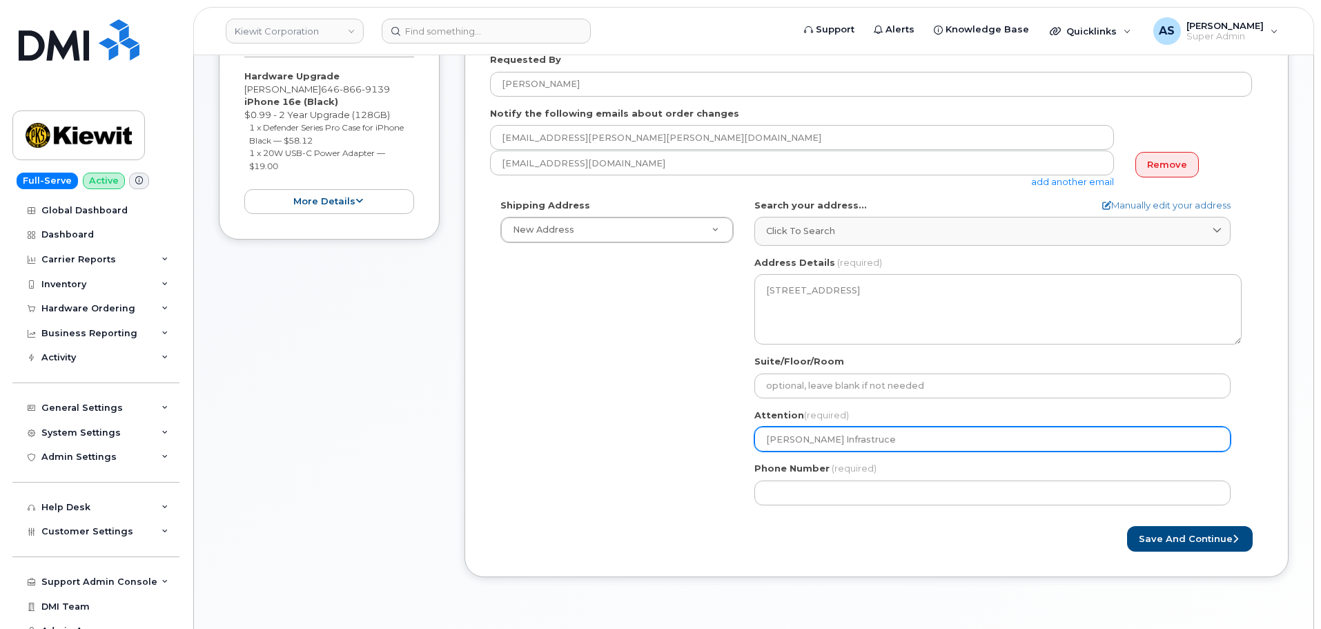
select select
type input "Kiewit Infrastruc"
select select
type input "Kiewit Infrastru"
select select
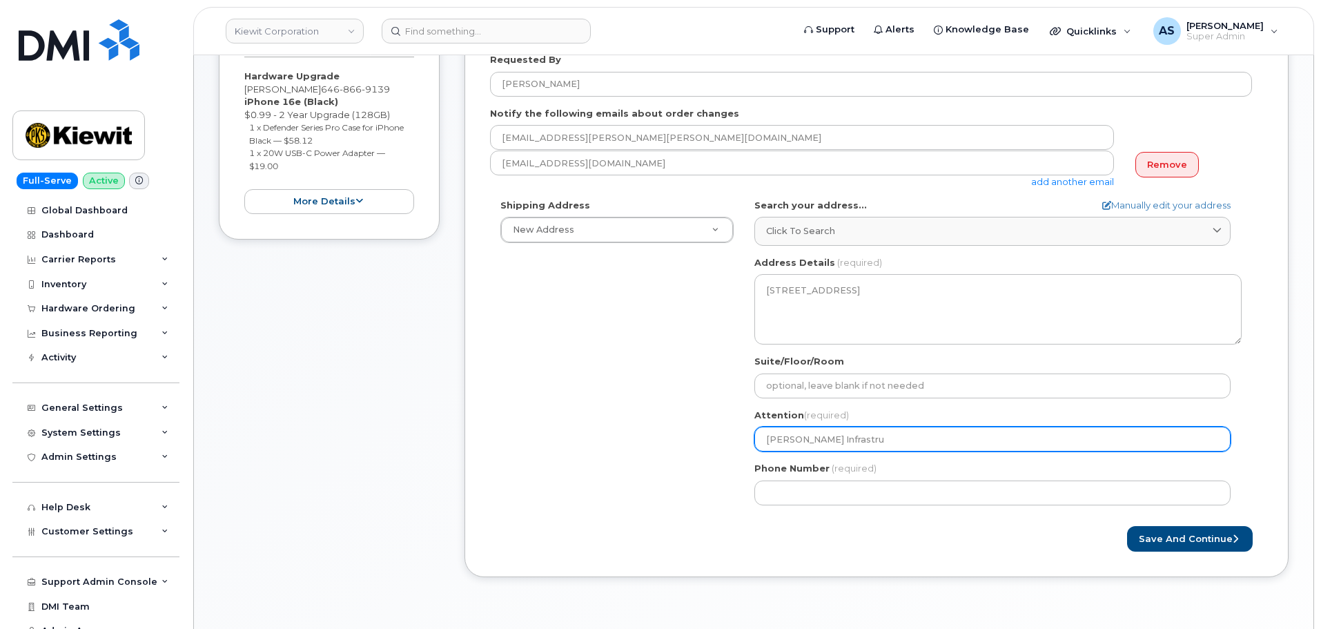
type input "Kiewit Infrastruc"
select select
type input "Kiewit Infrastruct"
select select
type input "Kiewit Infrastructu"
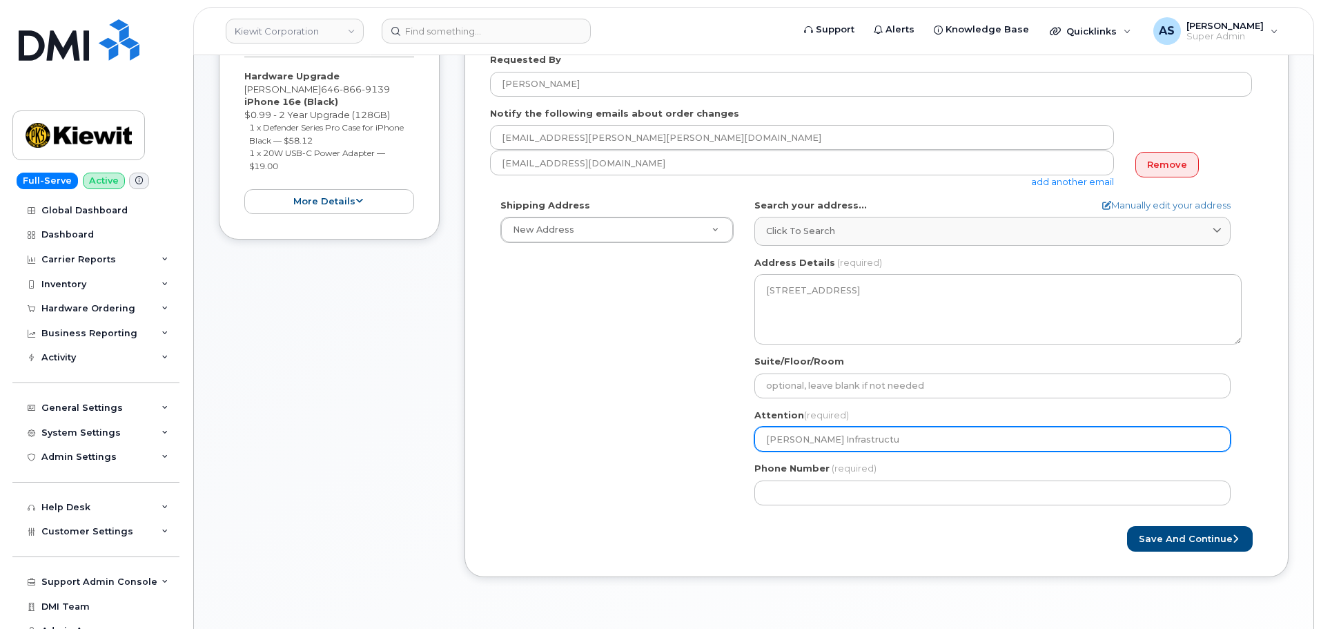
select select
type input "Kiewit Infrastructur"
select select
type input "Kiewit Infrastructure"
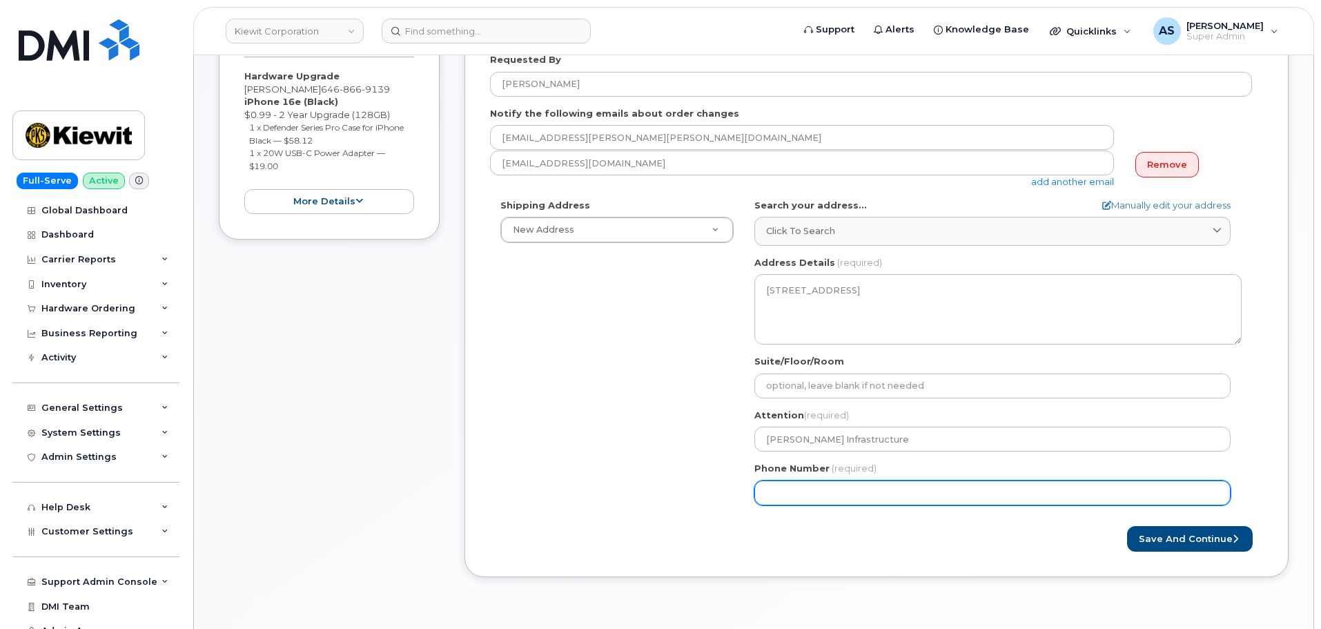
click at [815, 488] on input "Phone Number" at bounding box center [992, 492] width 476 height 25
paste input "2017496137"
select select
type input "2017496137"
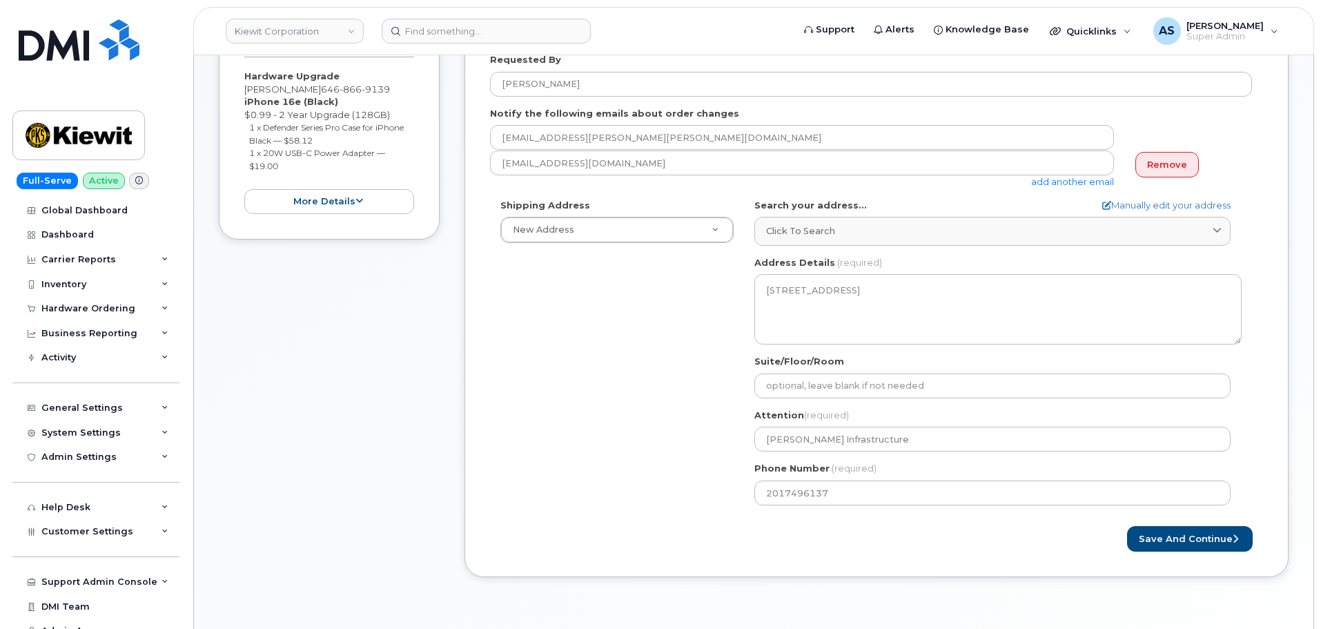
drag, startPoint x: 672, startPoint y: 498, endPoint x: 701, endPoint y: 500, distance: 29.0
click at [701, 500] on div "Shipping Address New Address New Address 2306 Foreman Rd 118 Caddo Dr 2306 fore…" at bounding box center [871, 357] width 762 height 317
click at [1166, 529] on button "Save and Continue" at bounding box center [1190, 539] width 126 height 26
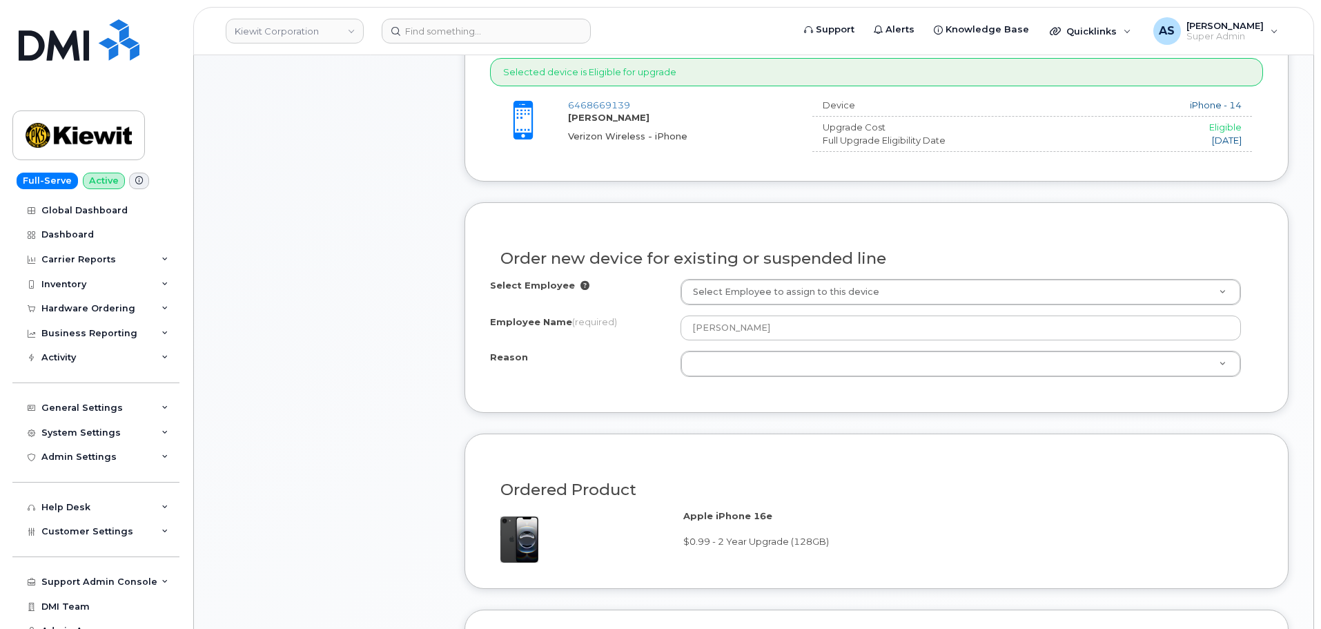
scroll to position [552, 0]
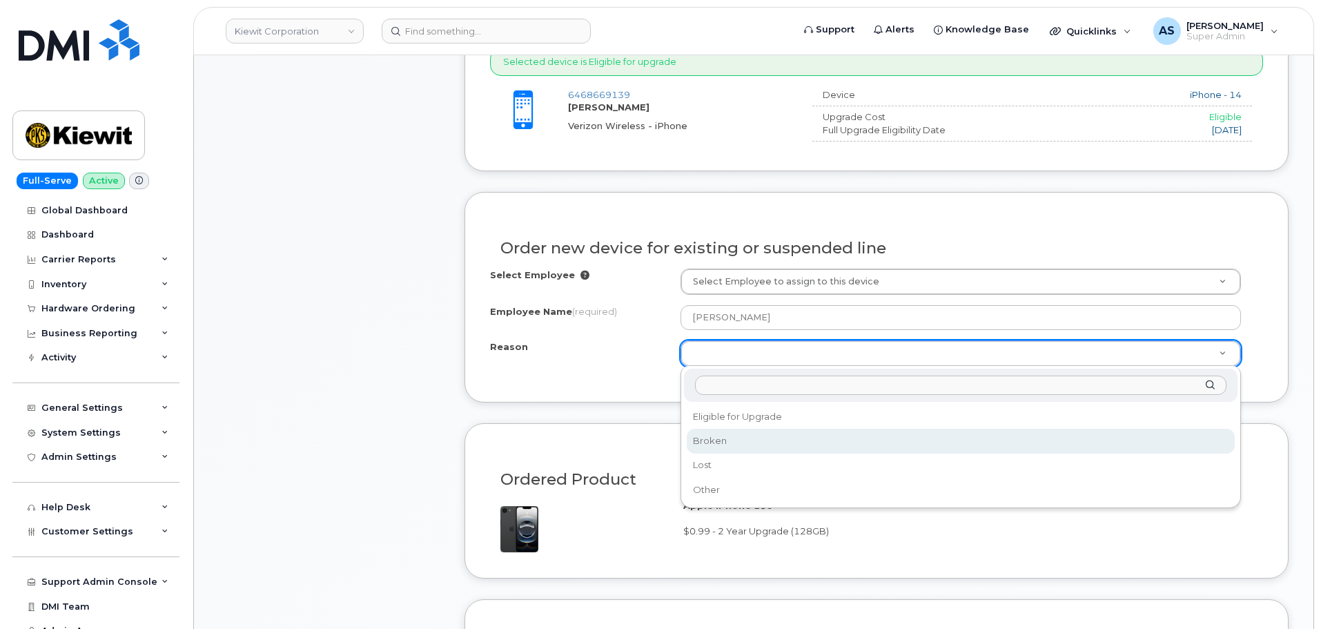
select select "broken"
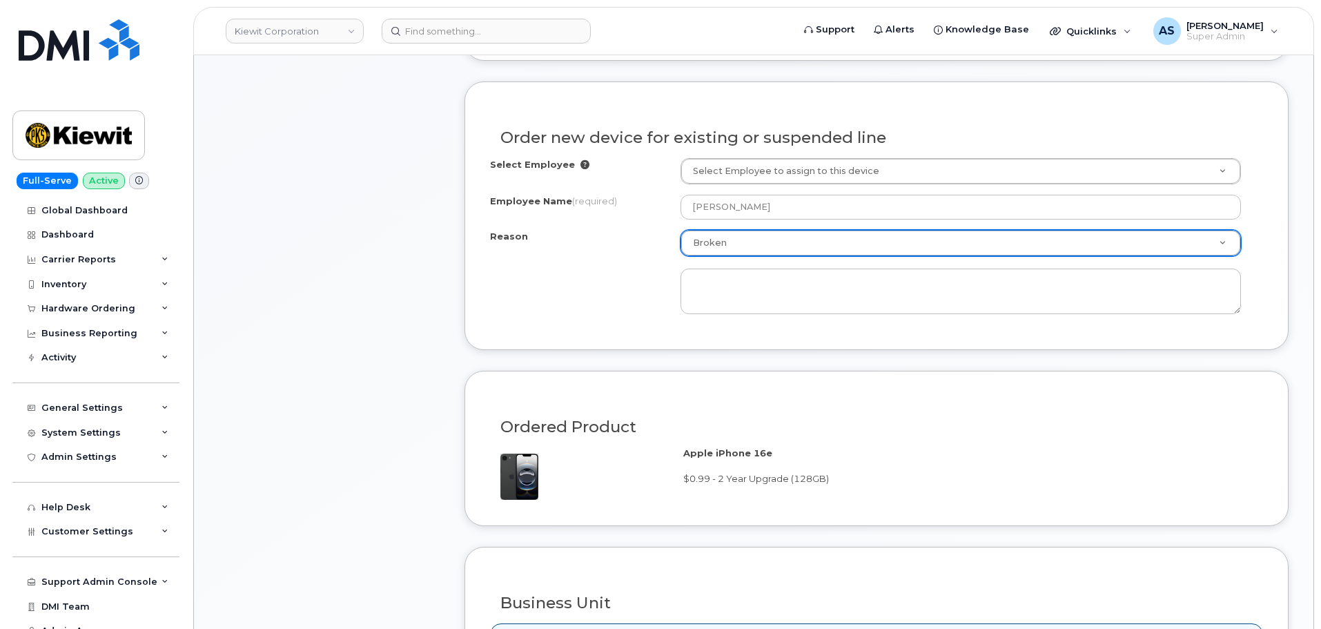
scroll to position [690, 0]
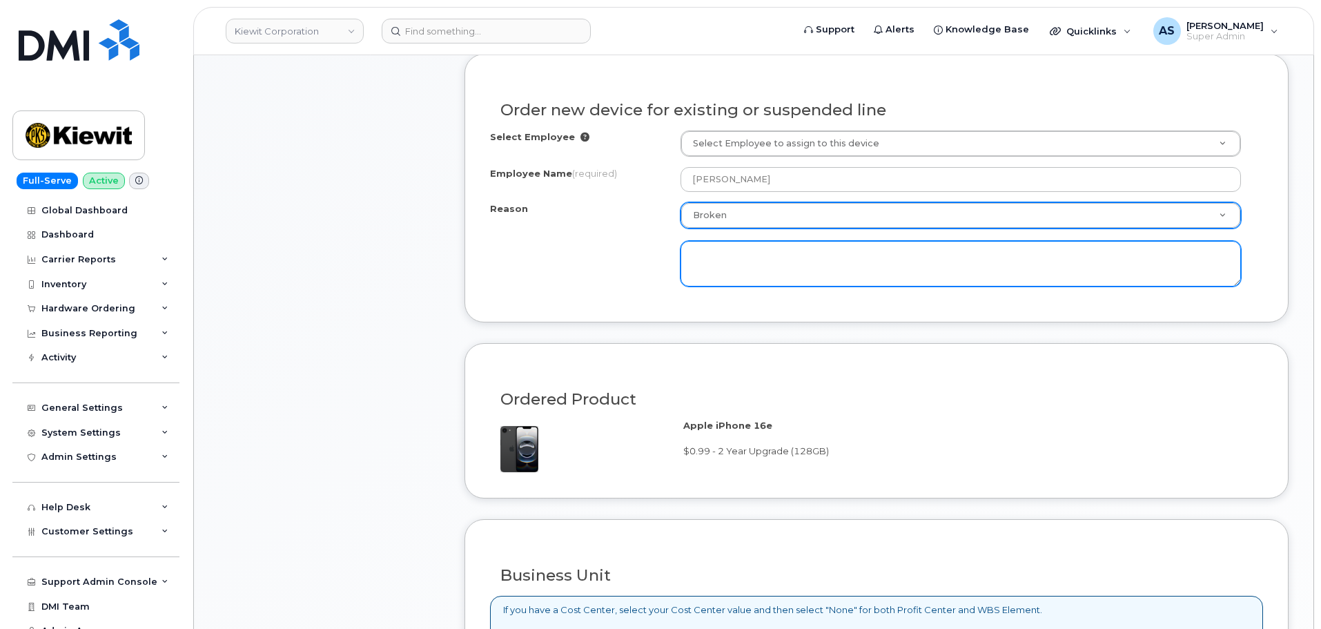
click at [771, 251] on textarea at bounding box center [960, 264] width 560 height 46
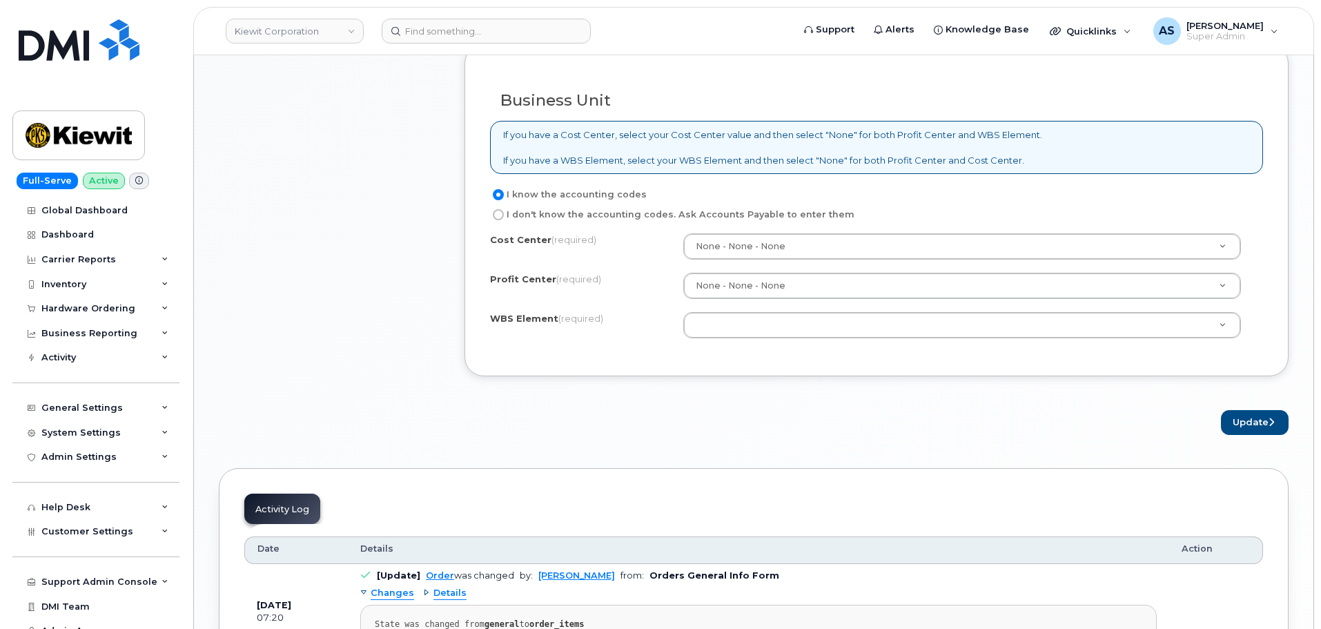
scroll to position [1173, 0]
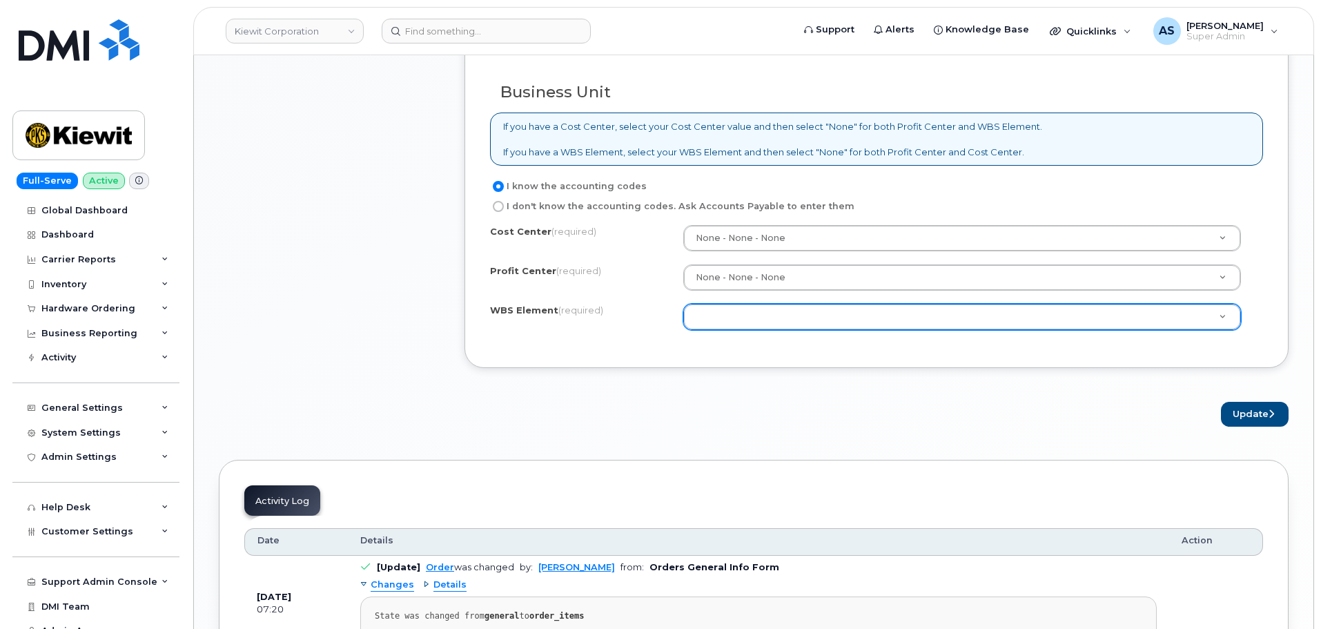
type textarea "Device inoperable"
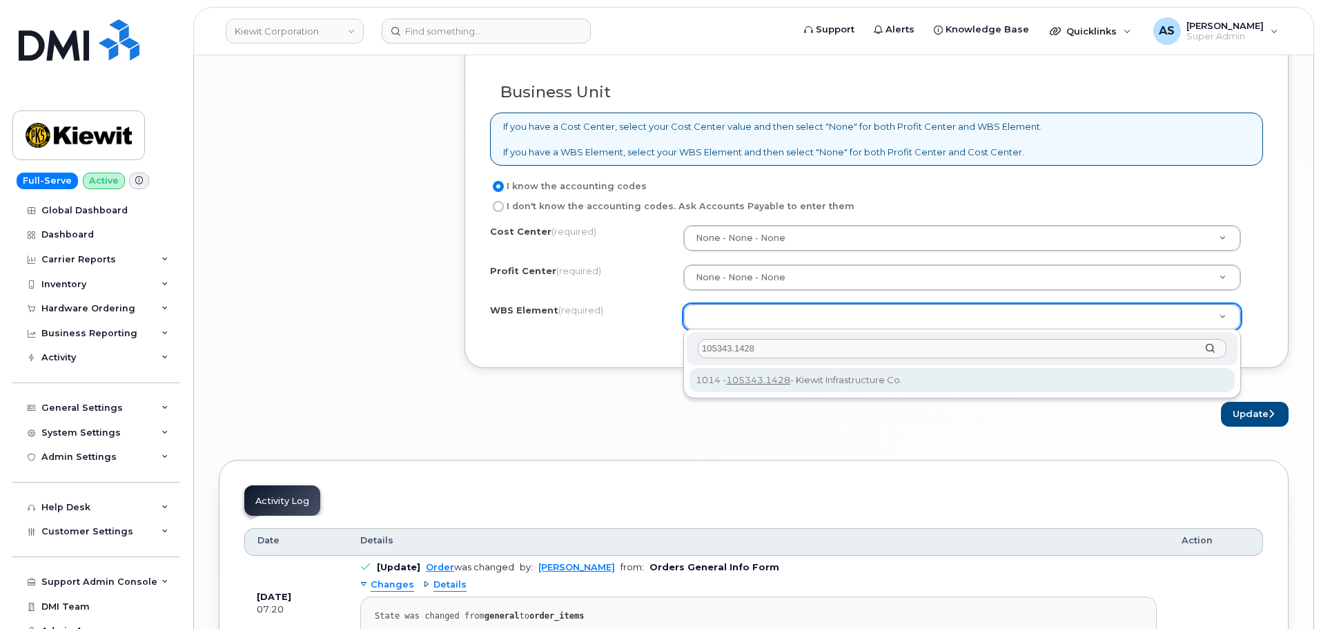
type input "105343.1428"
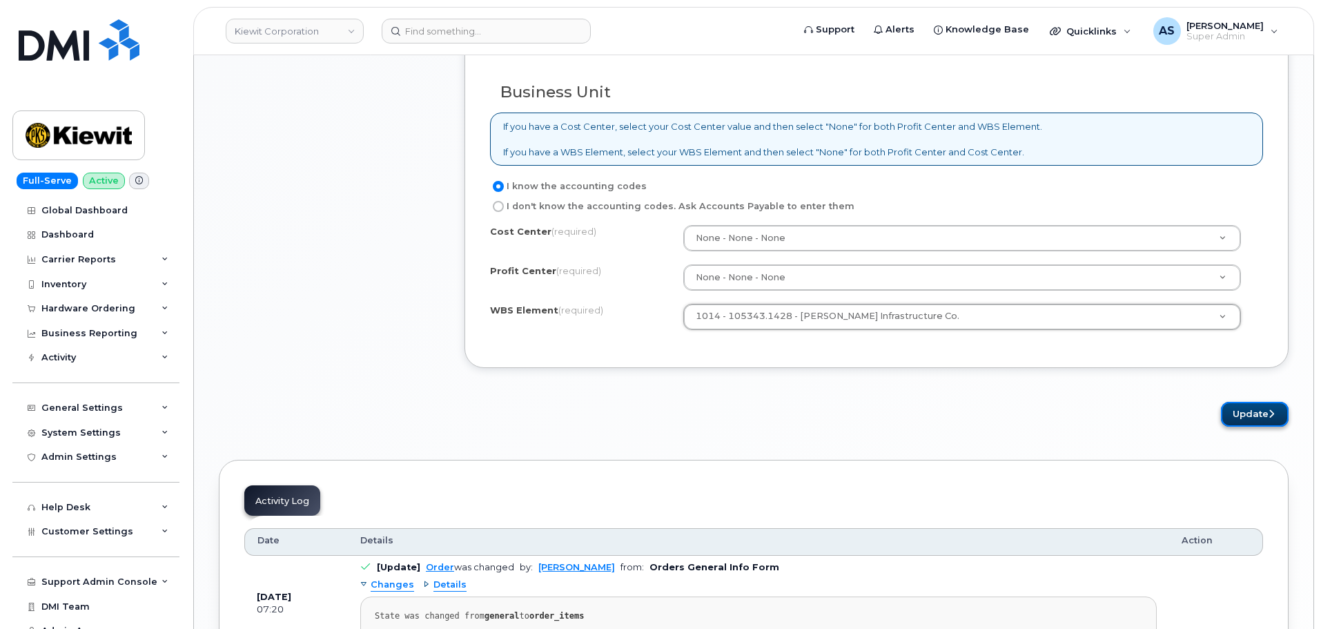
click at [1244, 420] on button "Update" at bounding box center [1255, 415] width 68 height 26
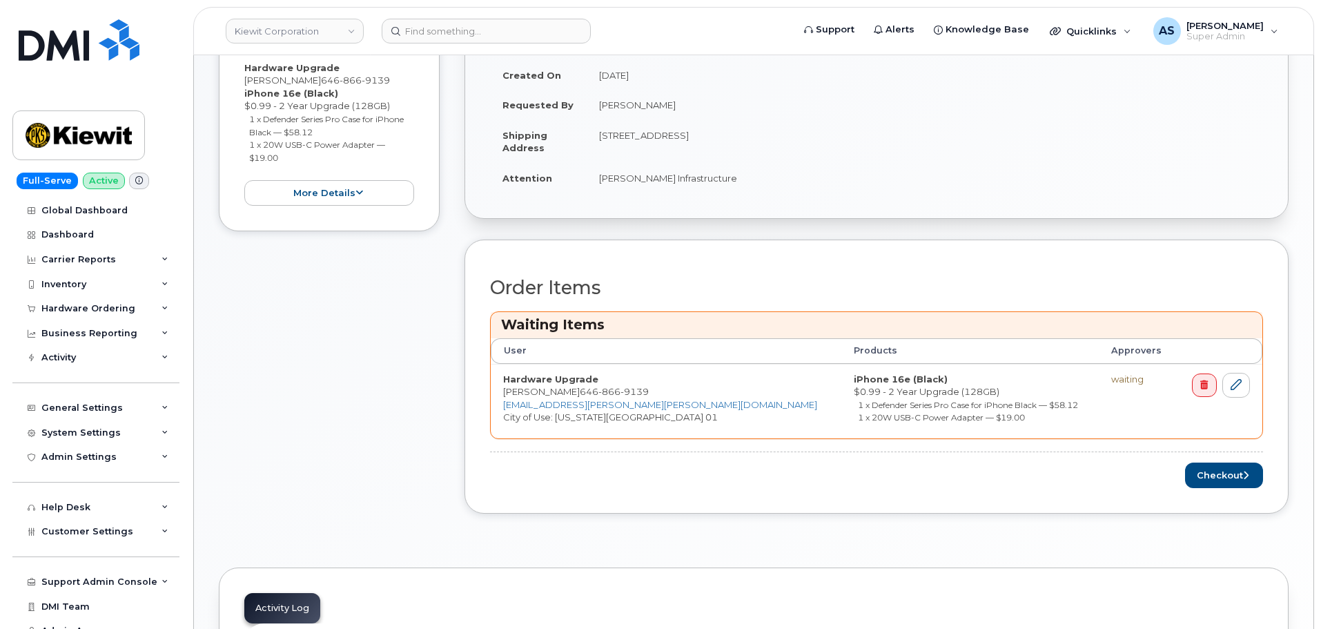
scroll to position [414, 0]
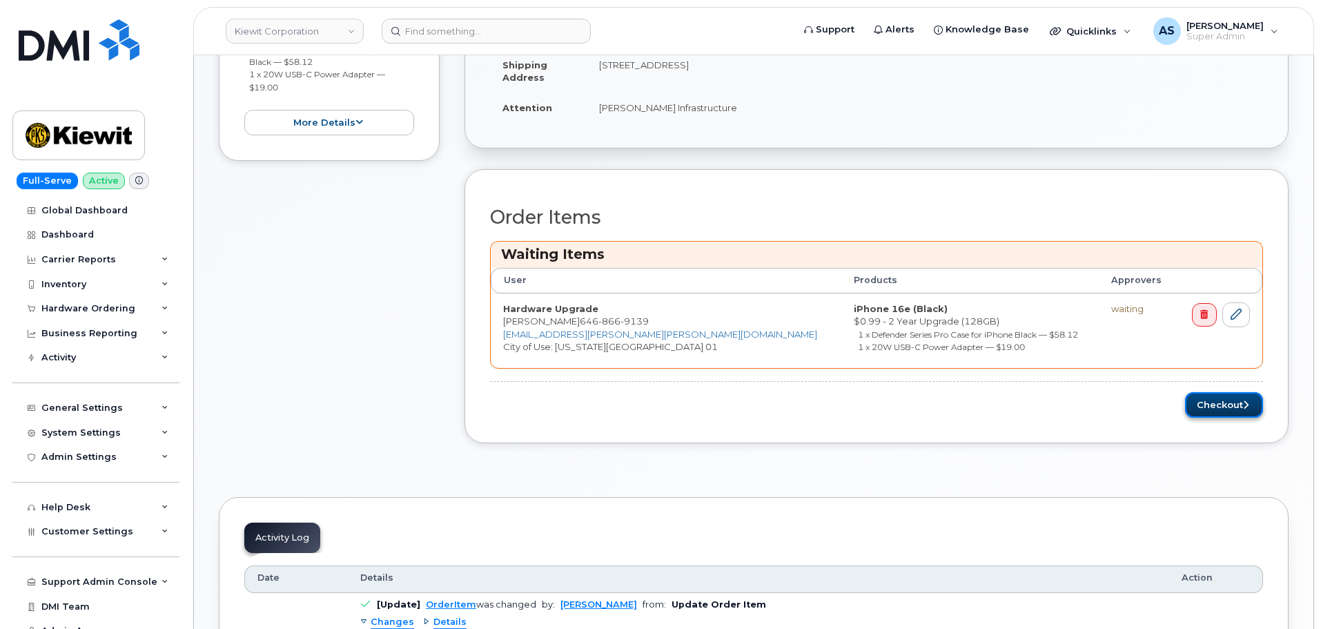
click at [1220, 411] on button "Checkout" at bounding box center [1224, 405] width 78 height 26
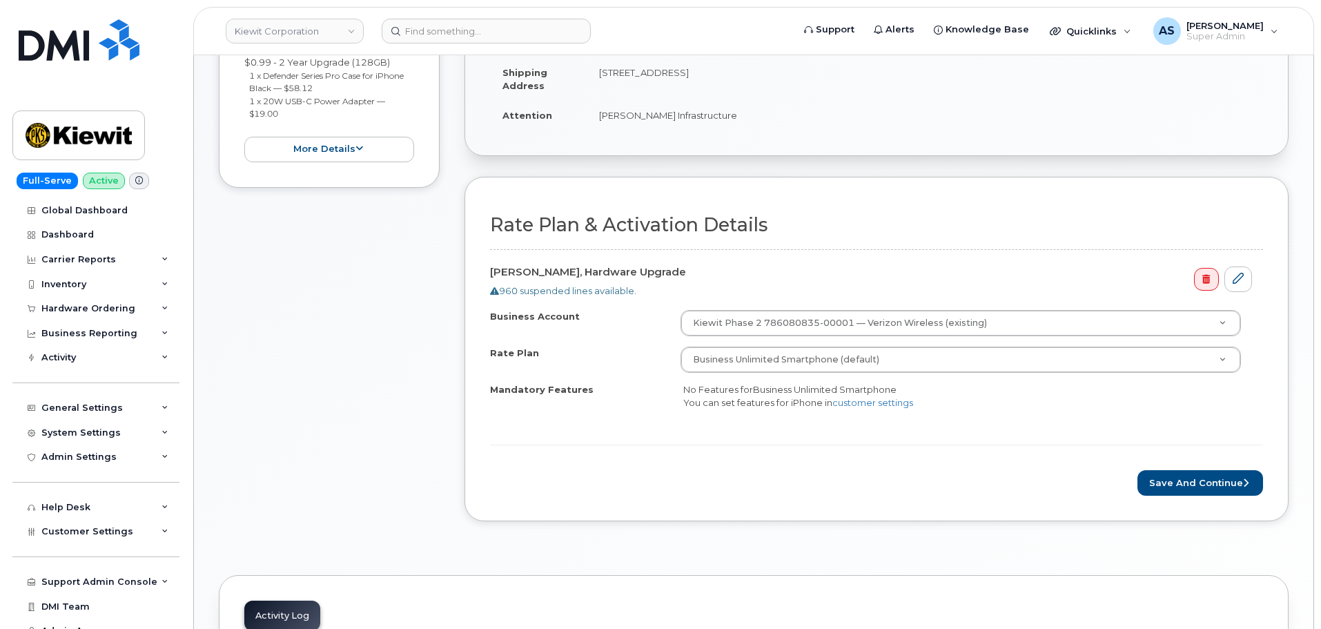
scroll to position [345, 0]
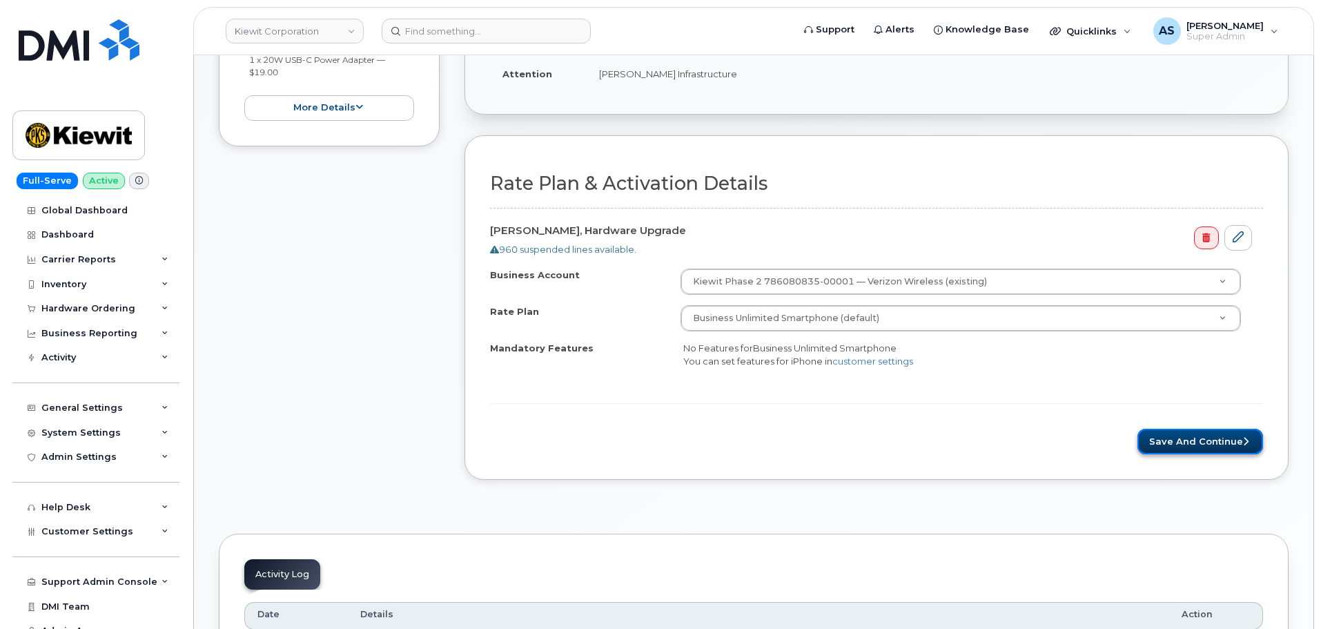
click at [1253, 443] on button "Save and Continue" at bounding box center [1200, 442] width 126 height 26
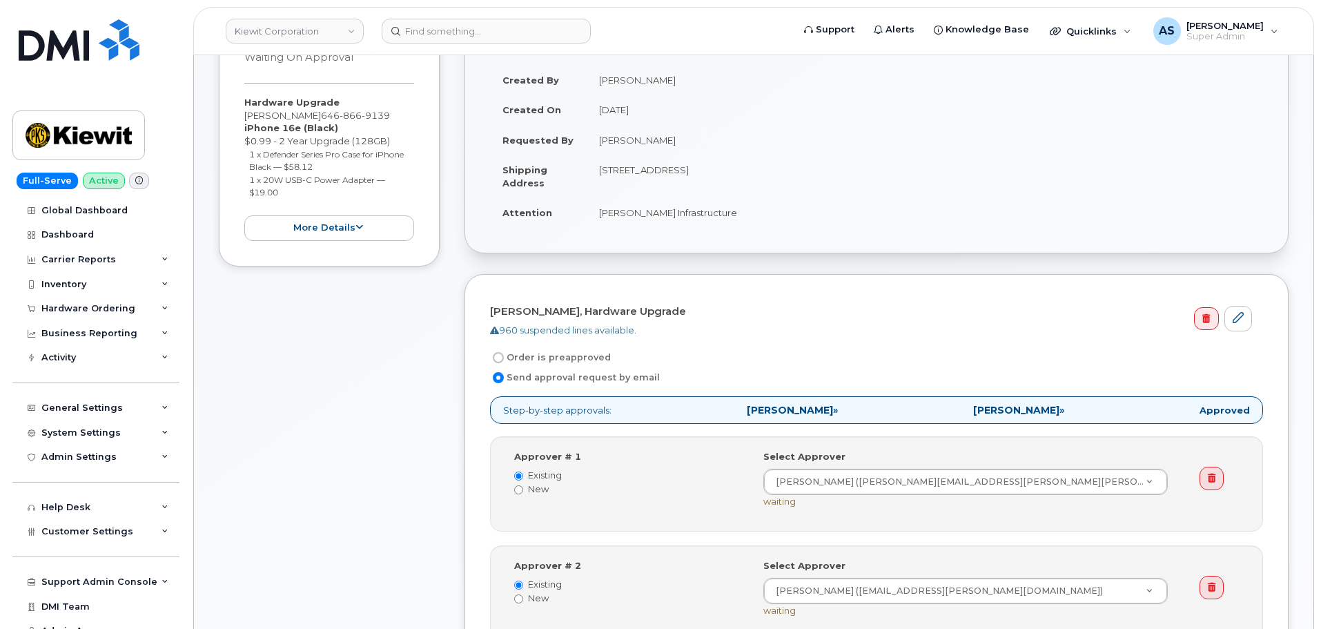
scroll to position [207, 0]
click at [498, 354] on input "Order is preapproved" at bounding box center [498, 356] width 11 height 11
radio input "true"
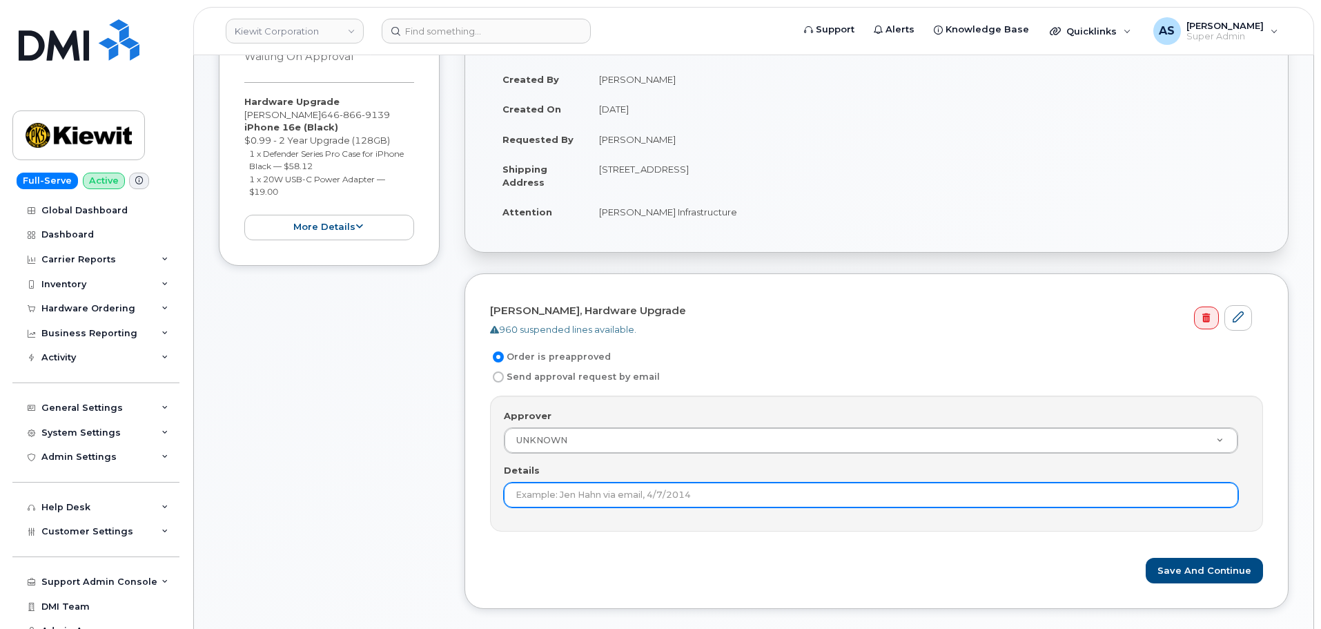
click at [601, 486] on input "Details" at bounding box center [871, 494] width 734 height 25
type input "preapproved"
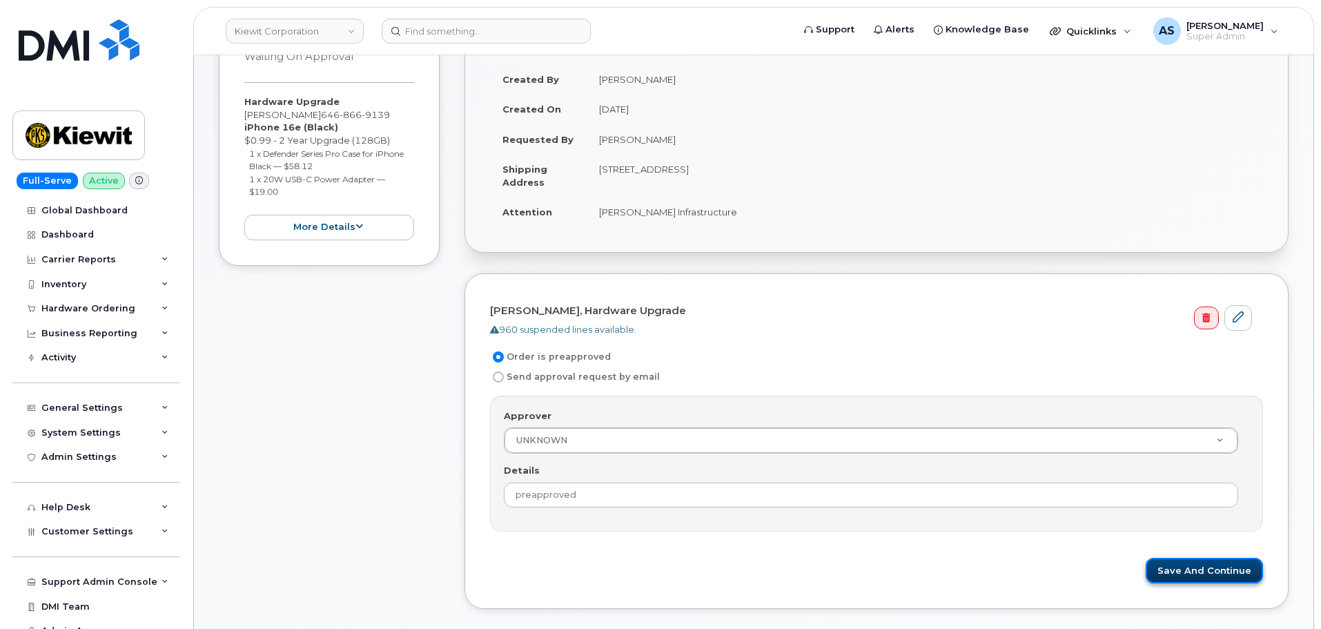
click at [1193, 574] on button "Save and Continue" at bounding box center [1204, 571] width 117 height 26
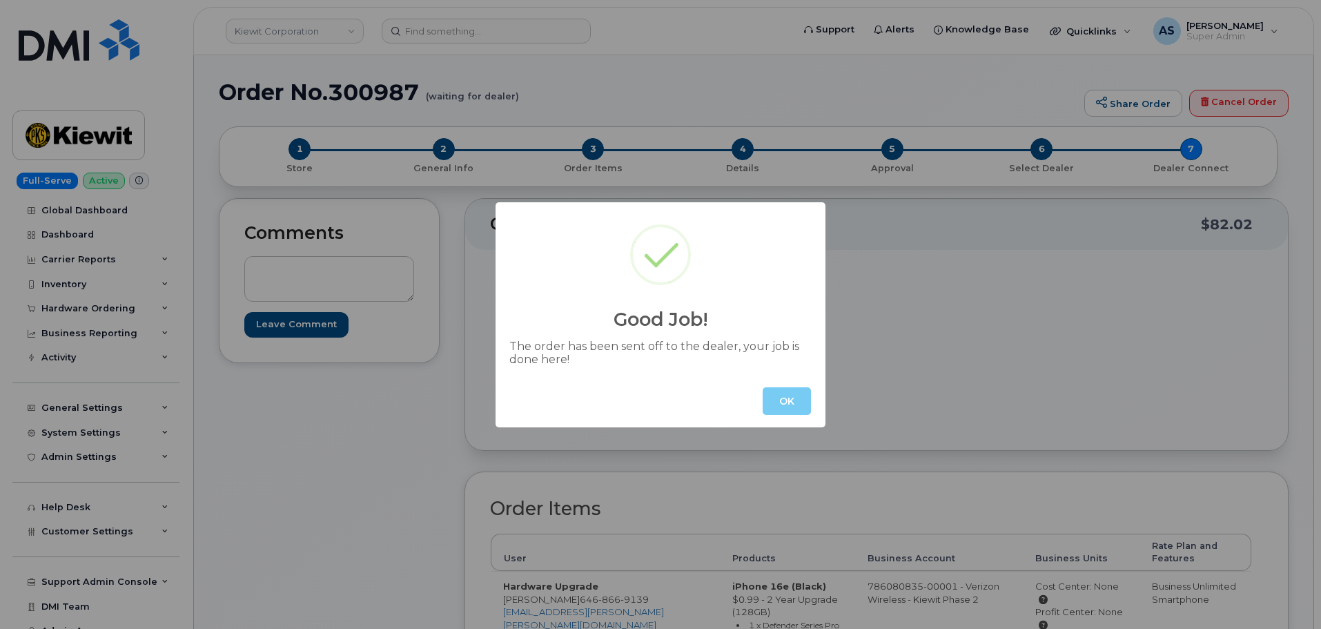
click at [792, 400] on button "OK" at bounding box center [787, 401] width 48 height 28
